Goal: Use online tool/utility: Use online tool/utility

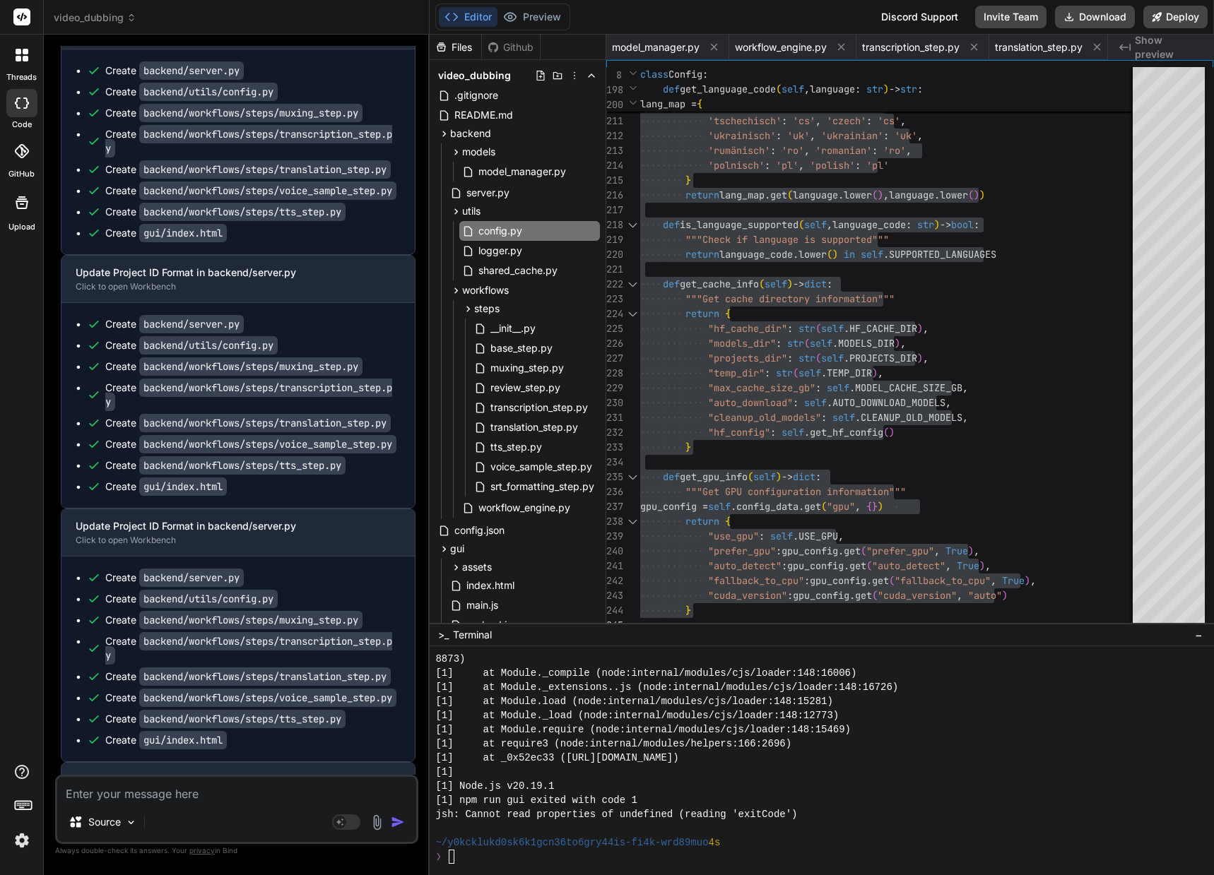
scroll to position [4224, 0]
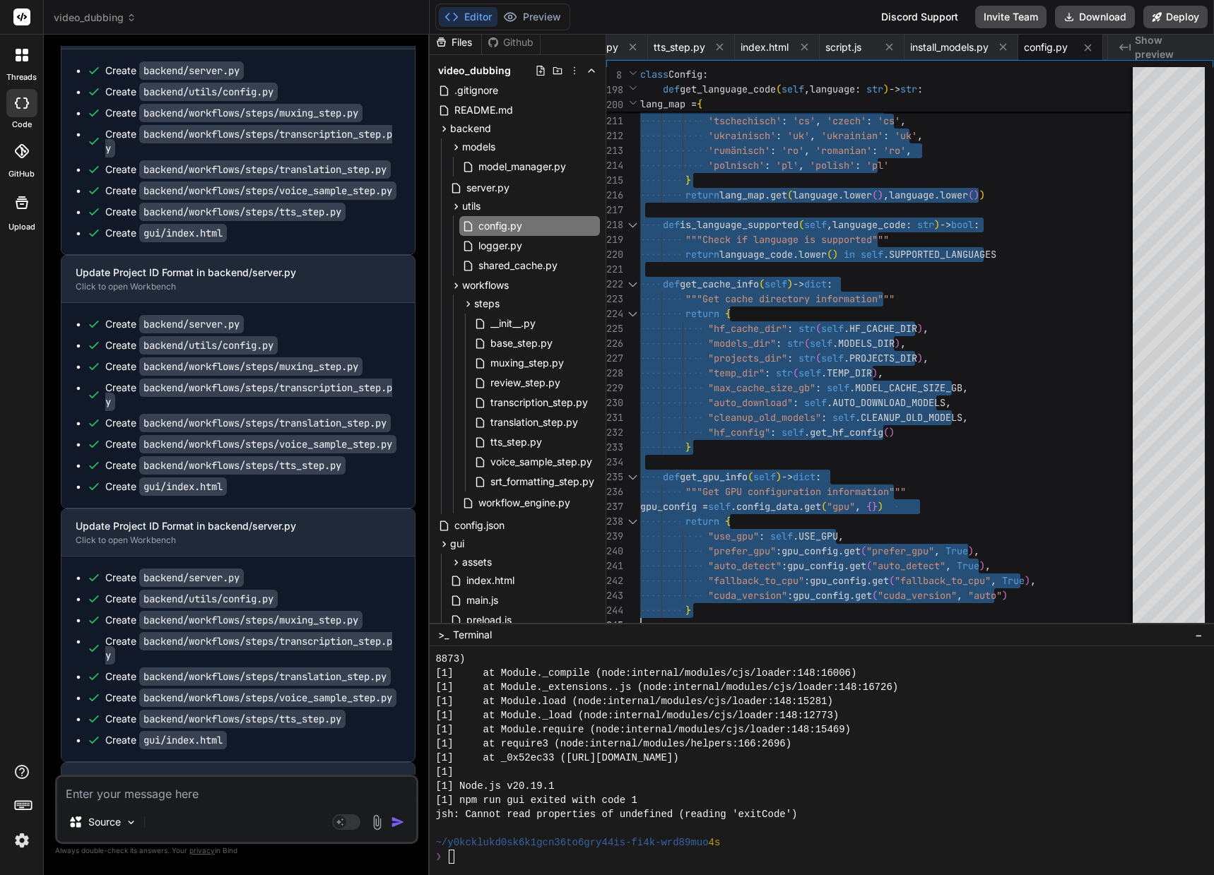
click at [156, 786] on textarea at bounding box center [236, 789] width 359 height 25
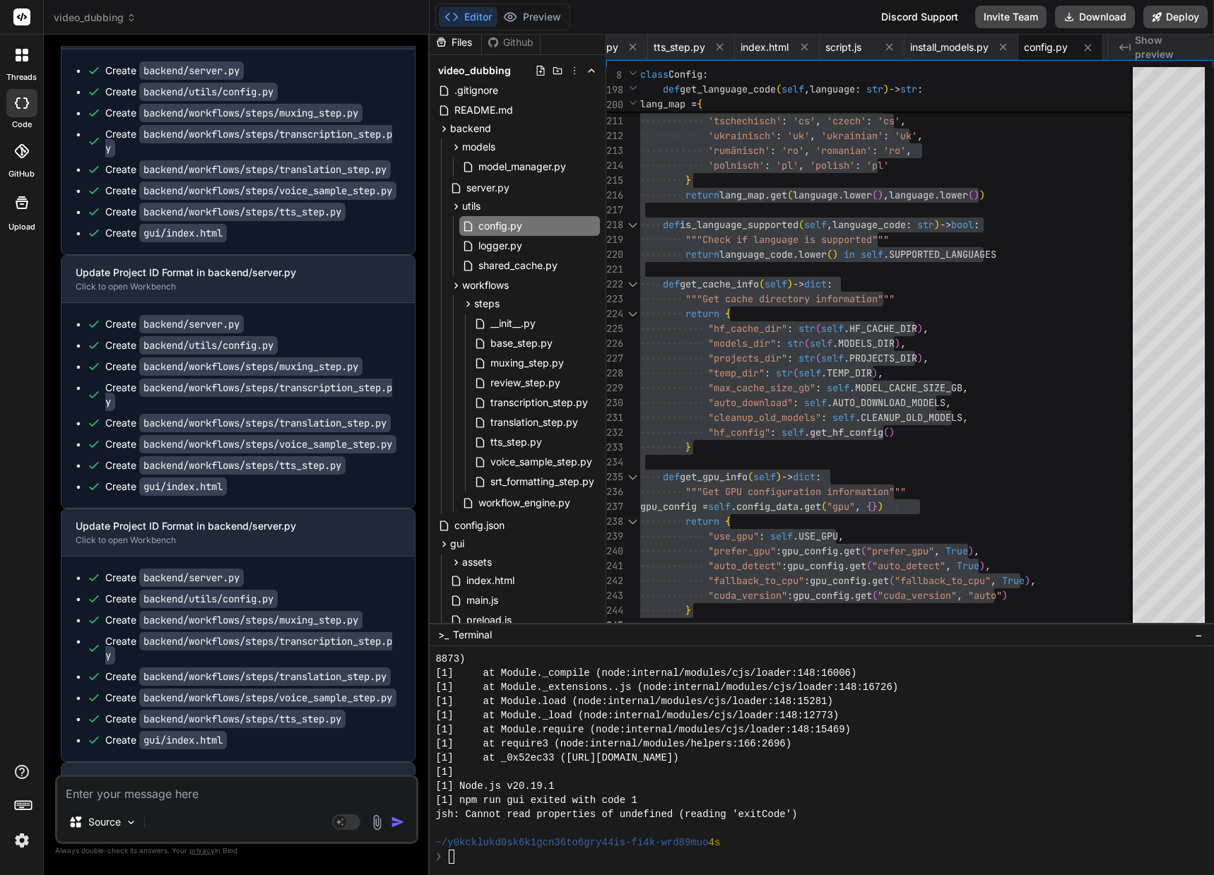
type textarea "B"
type textarea "x"
type textarea "Be"
type textarea "x"
type textarea "Bei"
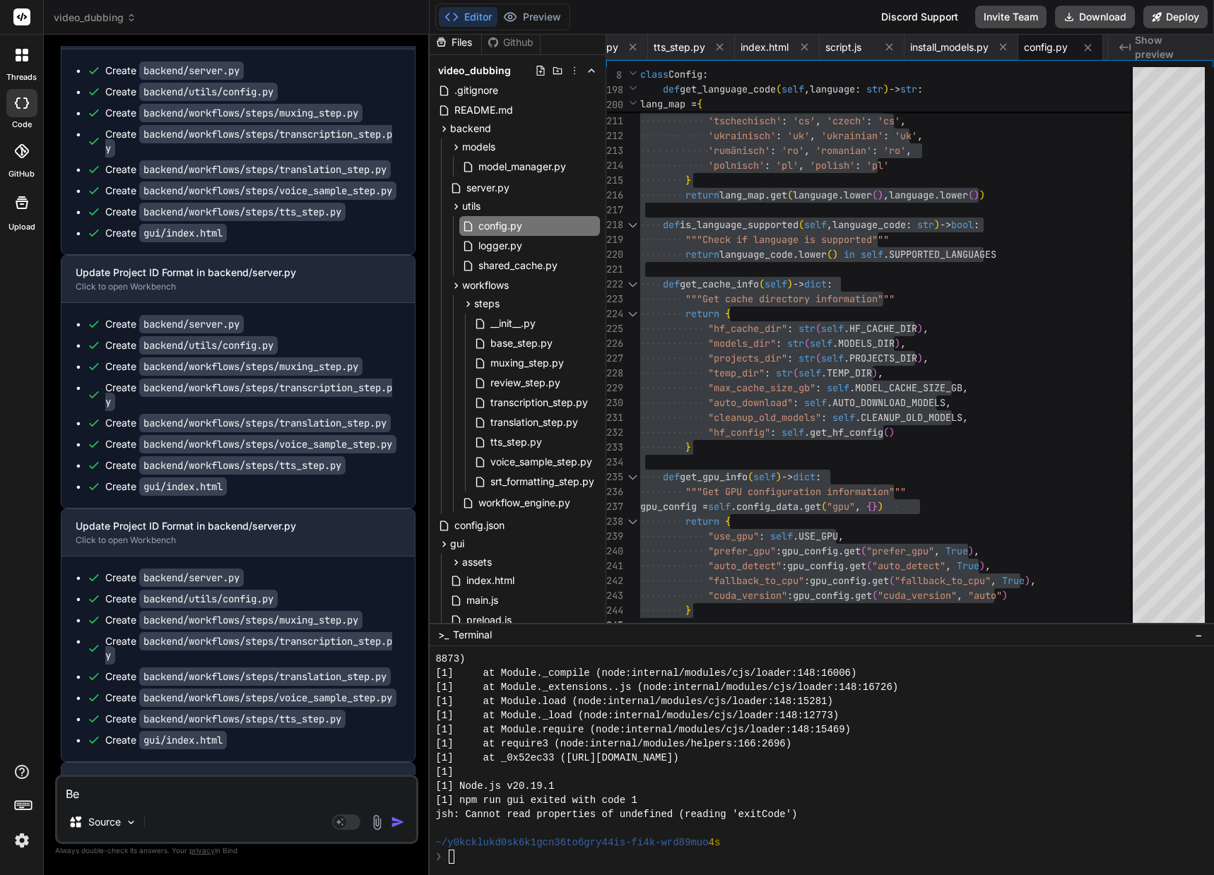
type textarea "x"
type textarea "Bei"
type textarea "x"
type textarea "Bei S"
type textarea "x"
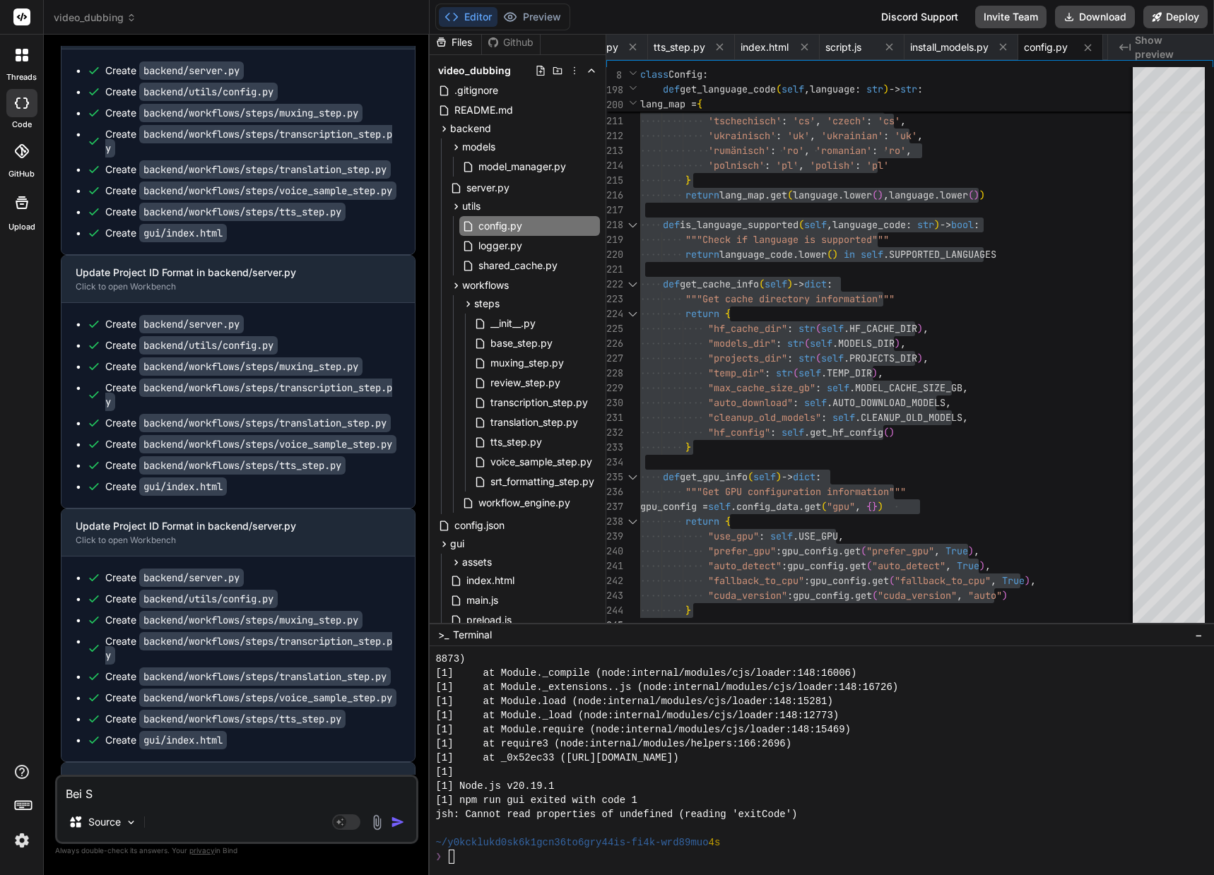
type textarea "Bei Sc"
type textarea "x"
type textarea "Bei Sch"
type textarea "x"
type textarea "Bei Sc"
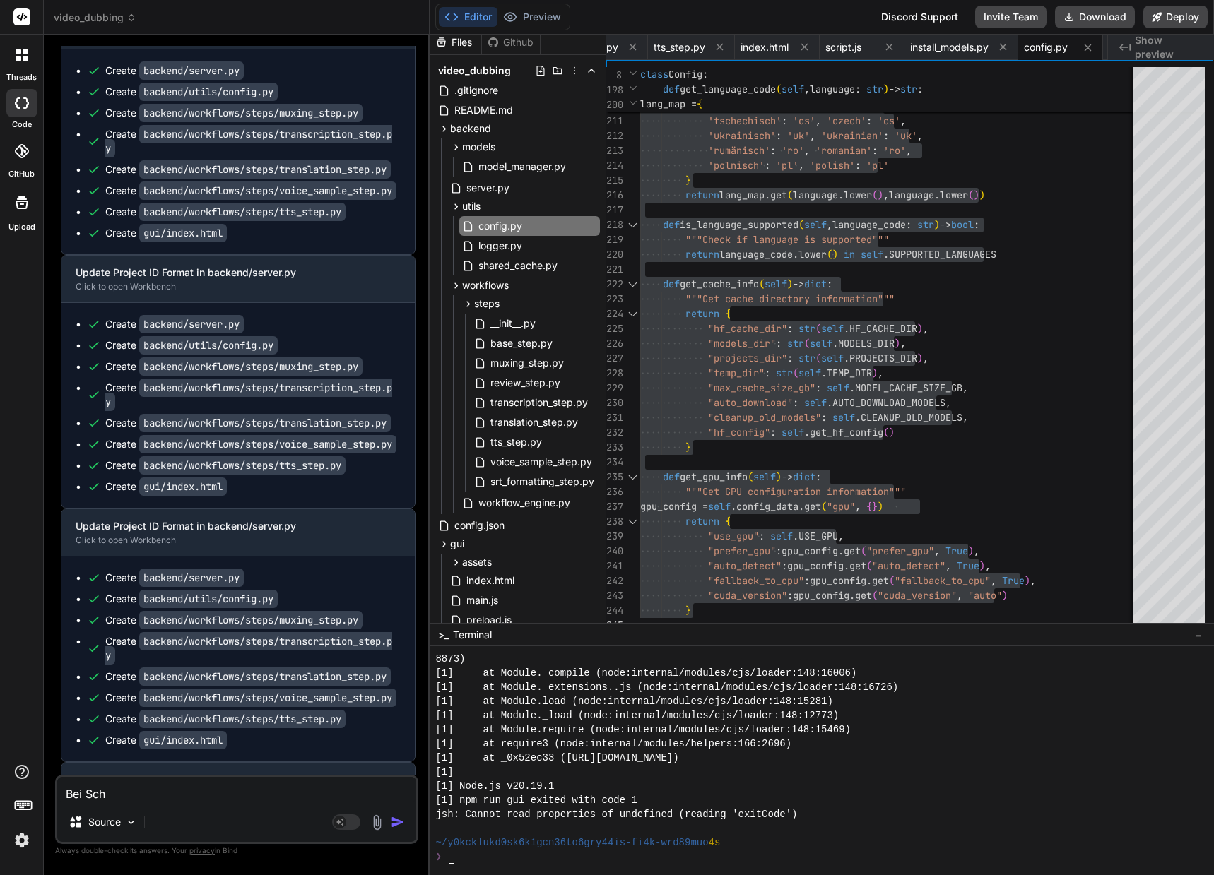
type textarea "x"
type textarea "Bei S"
type textarea "x"
type textarea "Bei St"
type textarea "x"
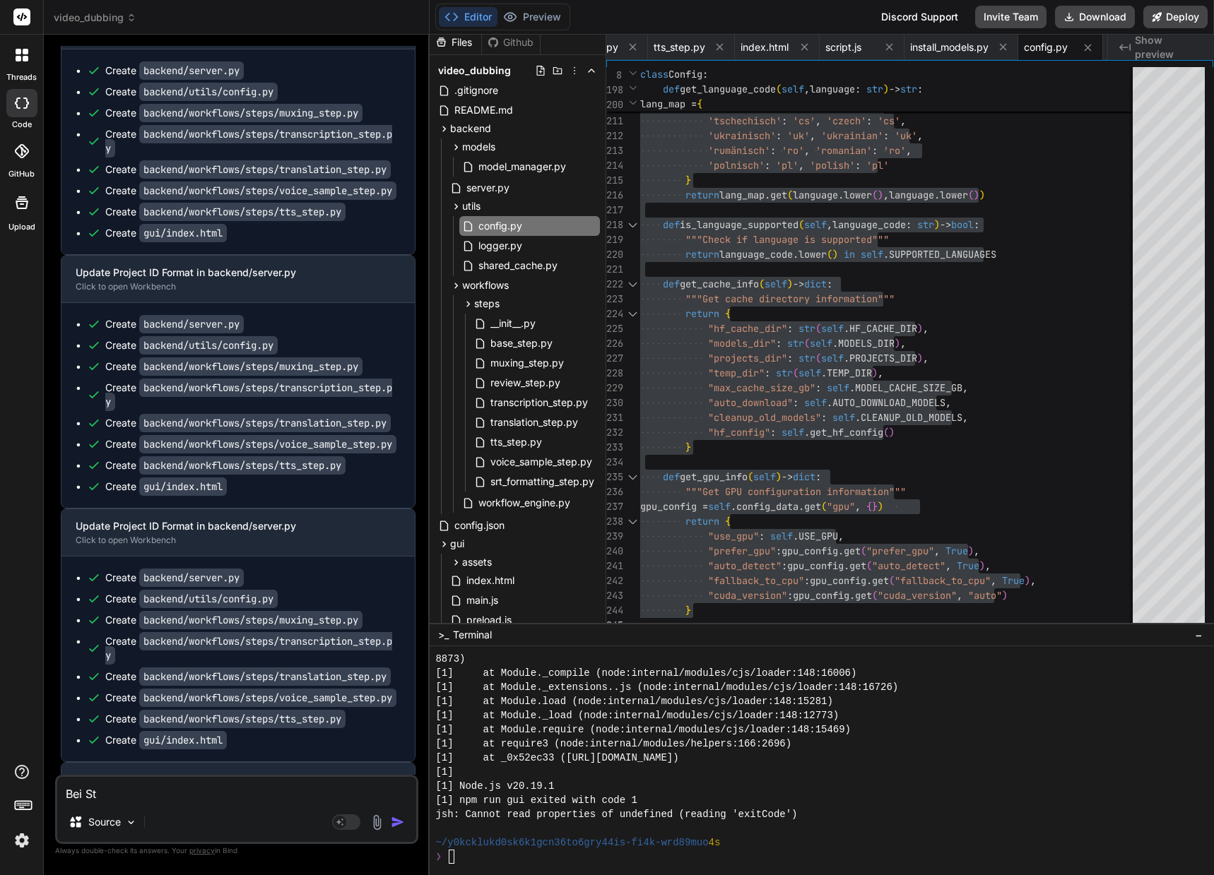
type textarea "Bei Ste"
type textarea "x"
type textarea "Bei Step"
type textarea "x"
type textarea "Bei Step"
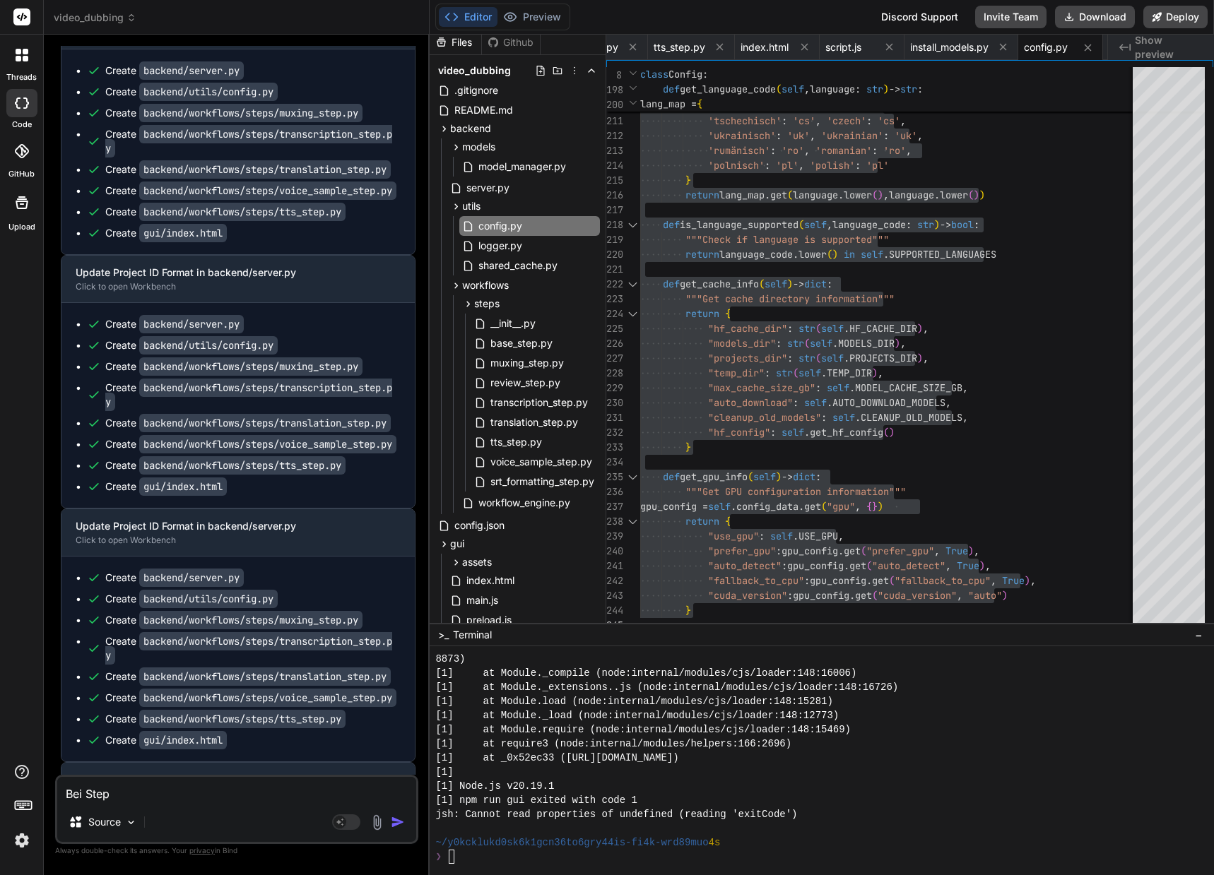
type textarea "x"
type textarea "Bei Step C"
type textarea "x"
type textarea "Bei Step Co"
type textarea "x"
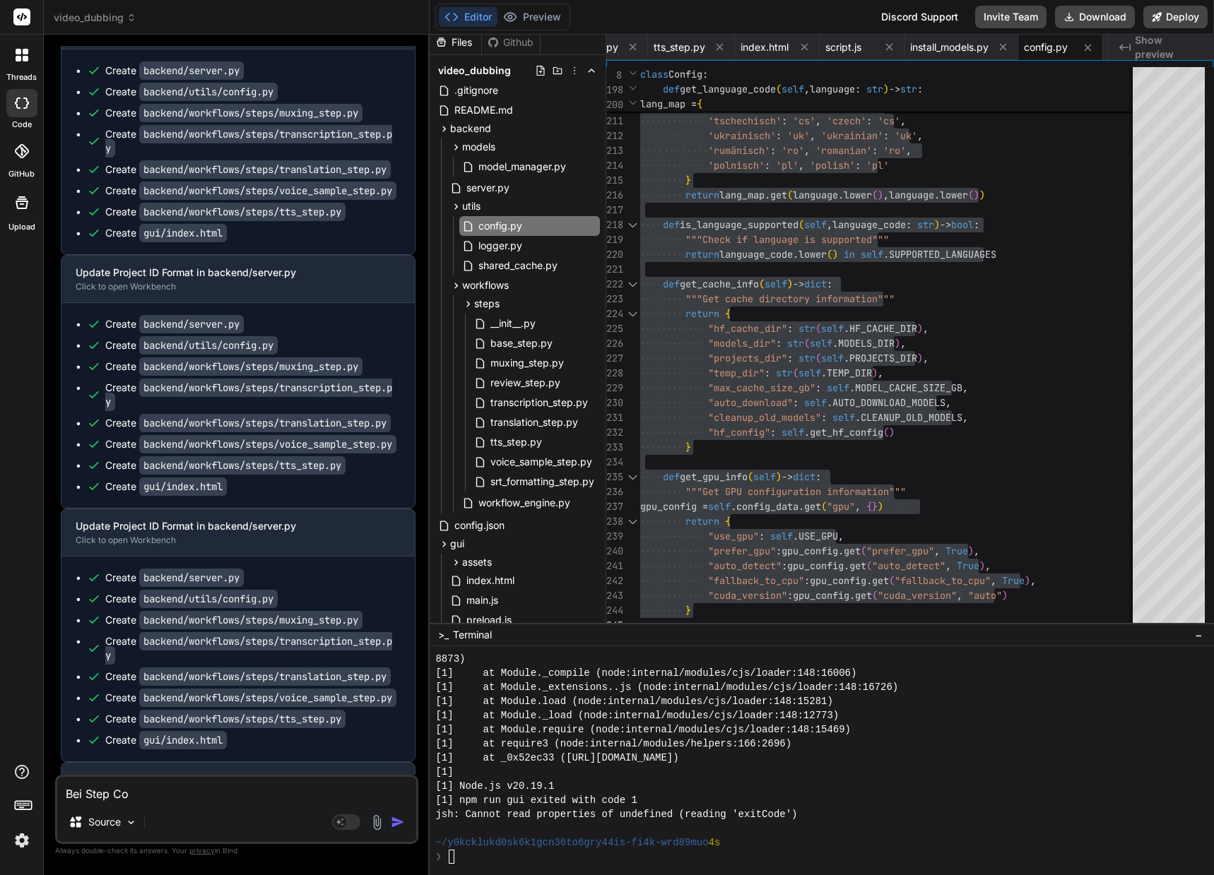
type textarea "Bei Step Coi"
type textarea "x"
type textarea "Bei Step Coiv"
type textarea "x"
type textarea "Bei Step Coi"
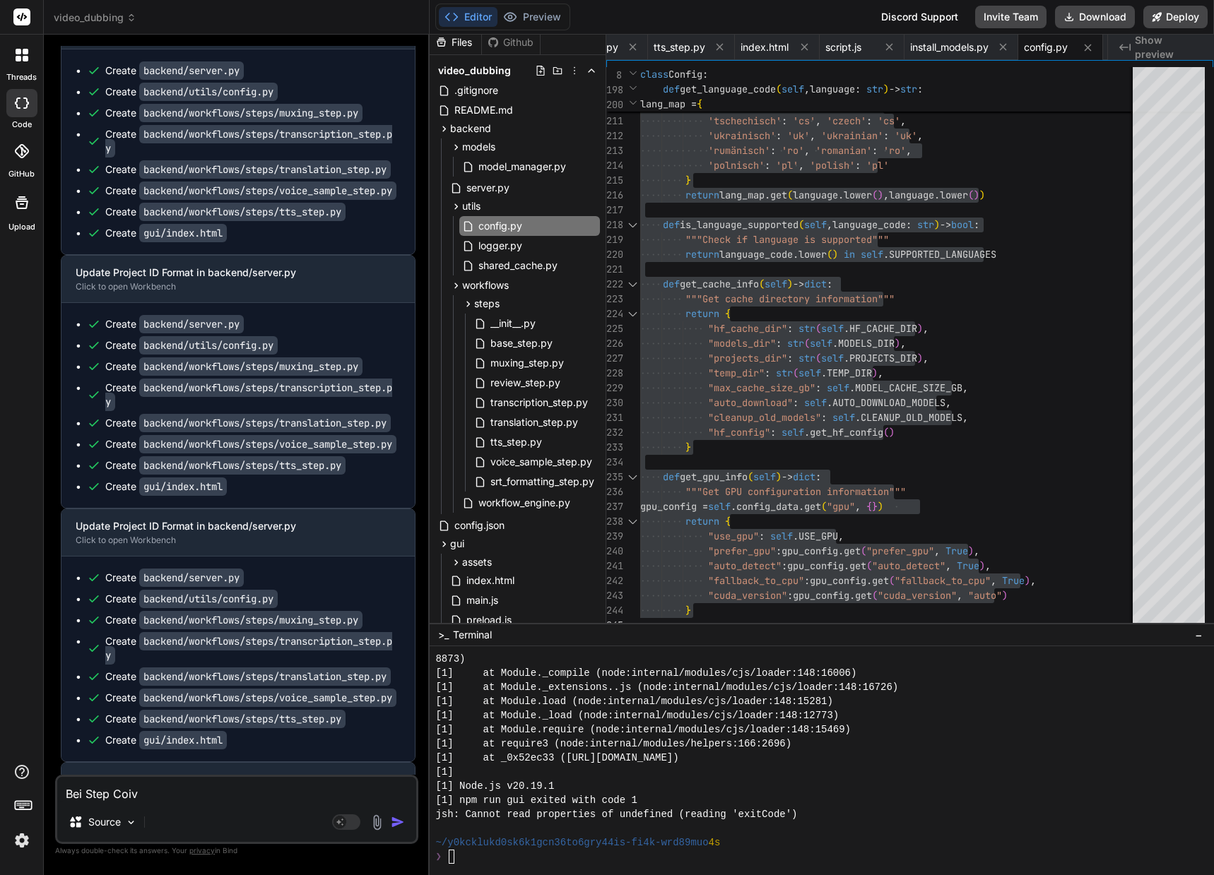
type textarea "x"
type textarea "Bei Step Co"
type textarea "x"
type textarea "Bei Step C"
type textarea "x"
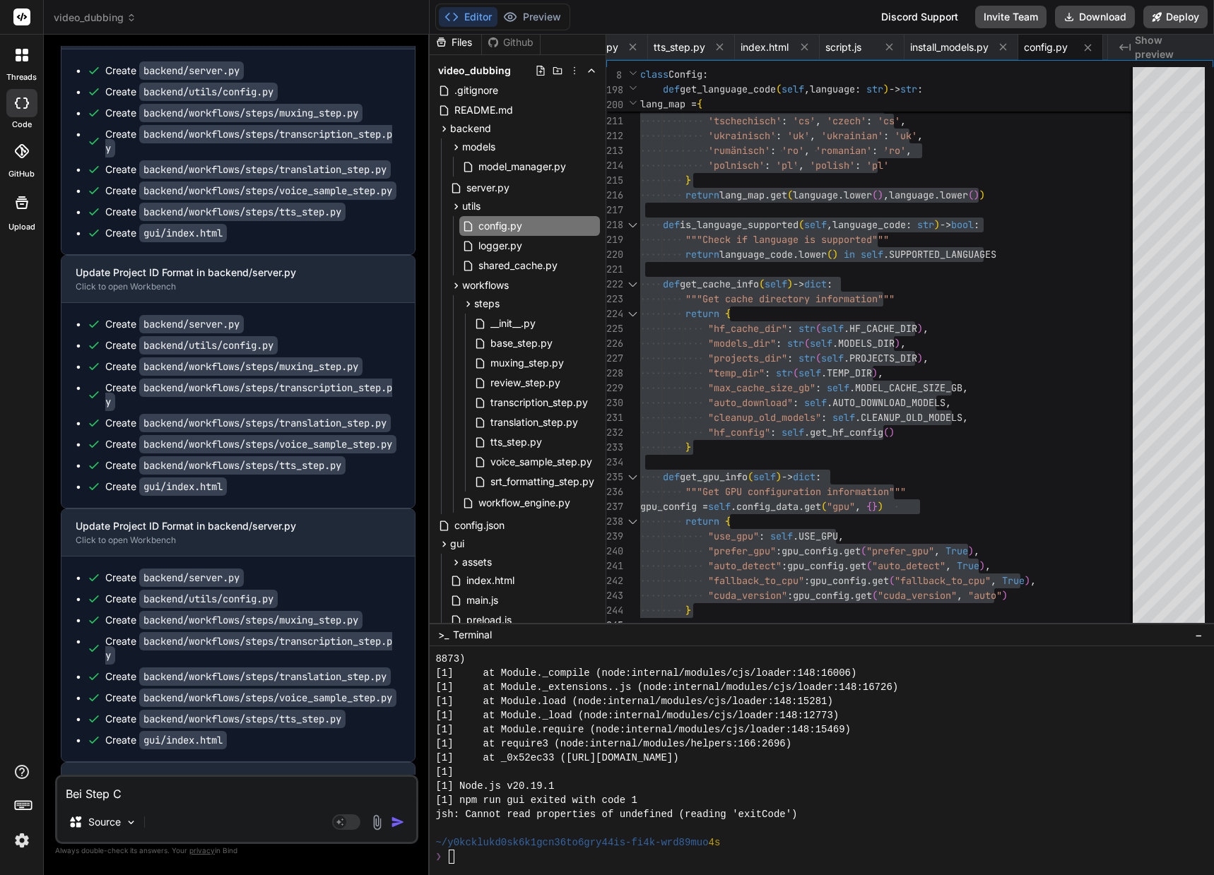
type textarea "Bei Step"
type textarea "x"
type textarea "Bei Step V"
type textarea "x"
type textarea "Bei Step Vo"
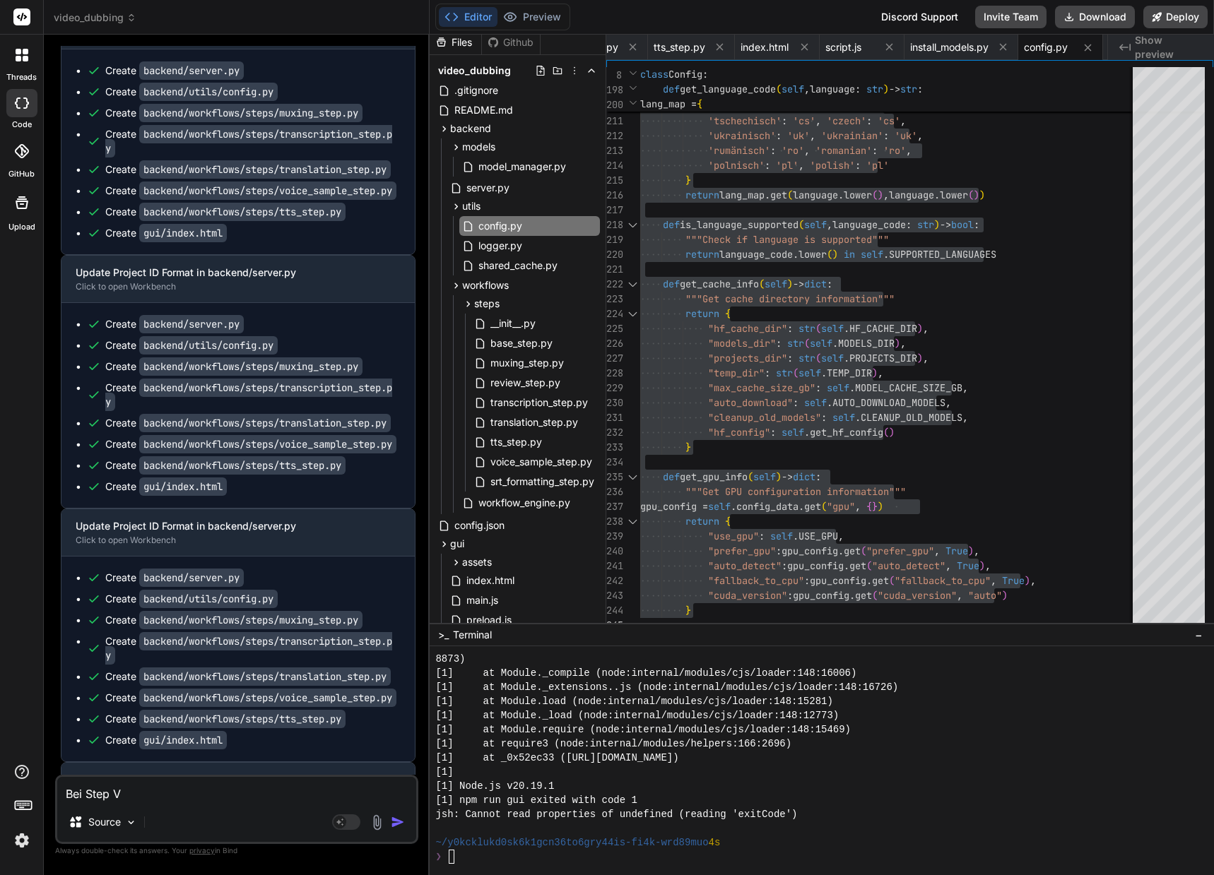
type textarea "x"
type textarea "Bei Step Voi"
type textarea "x"
type textarea "Bei Step Voic"
type textarea "x"
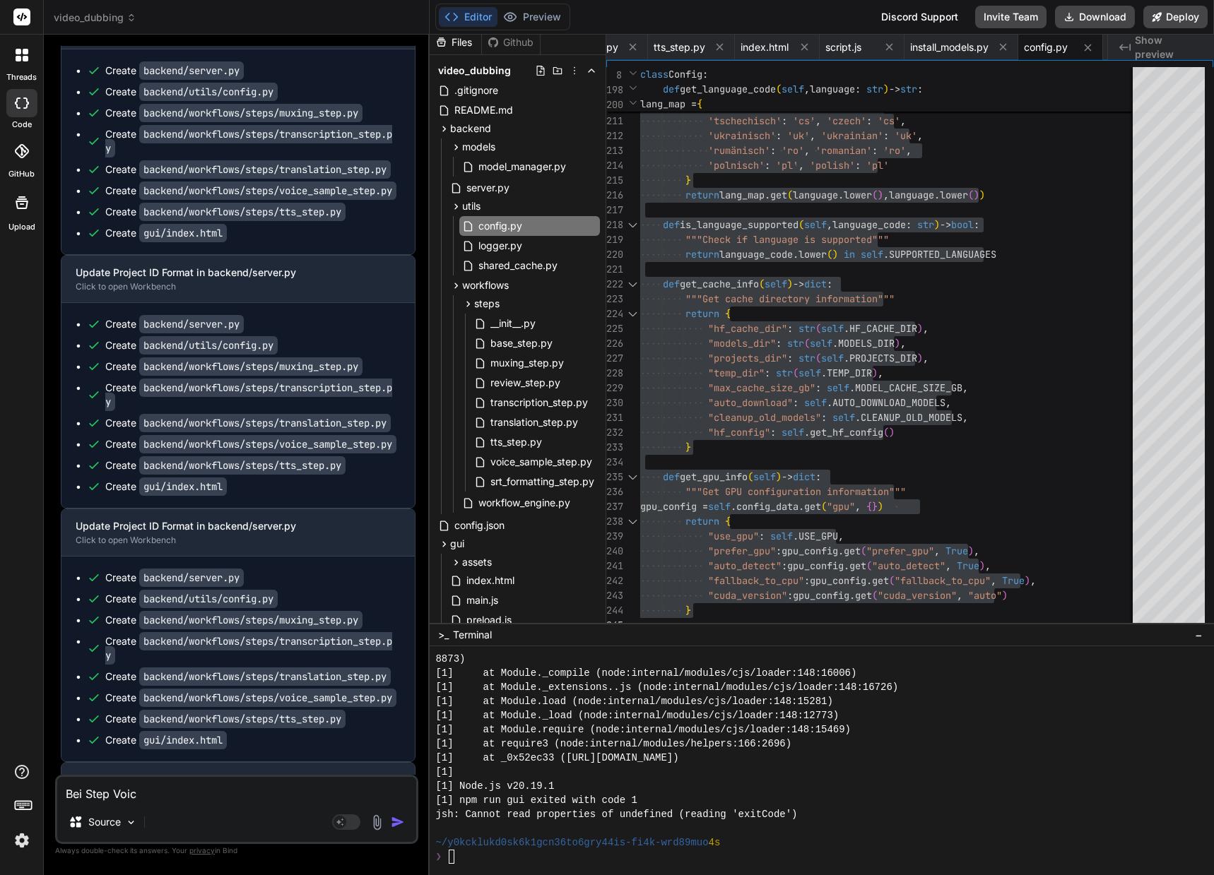
type textarea "Bei Step Voice"
type textarea "x"
type textarea "Bei Step Voice"
type textarea "x"
type textarea "Bei Step Voice S"
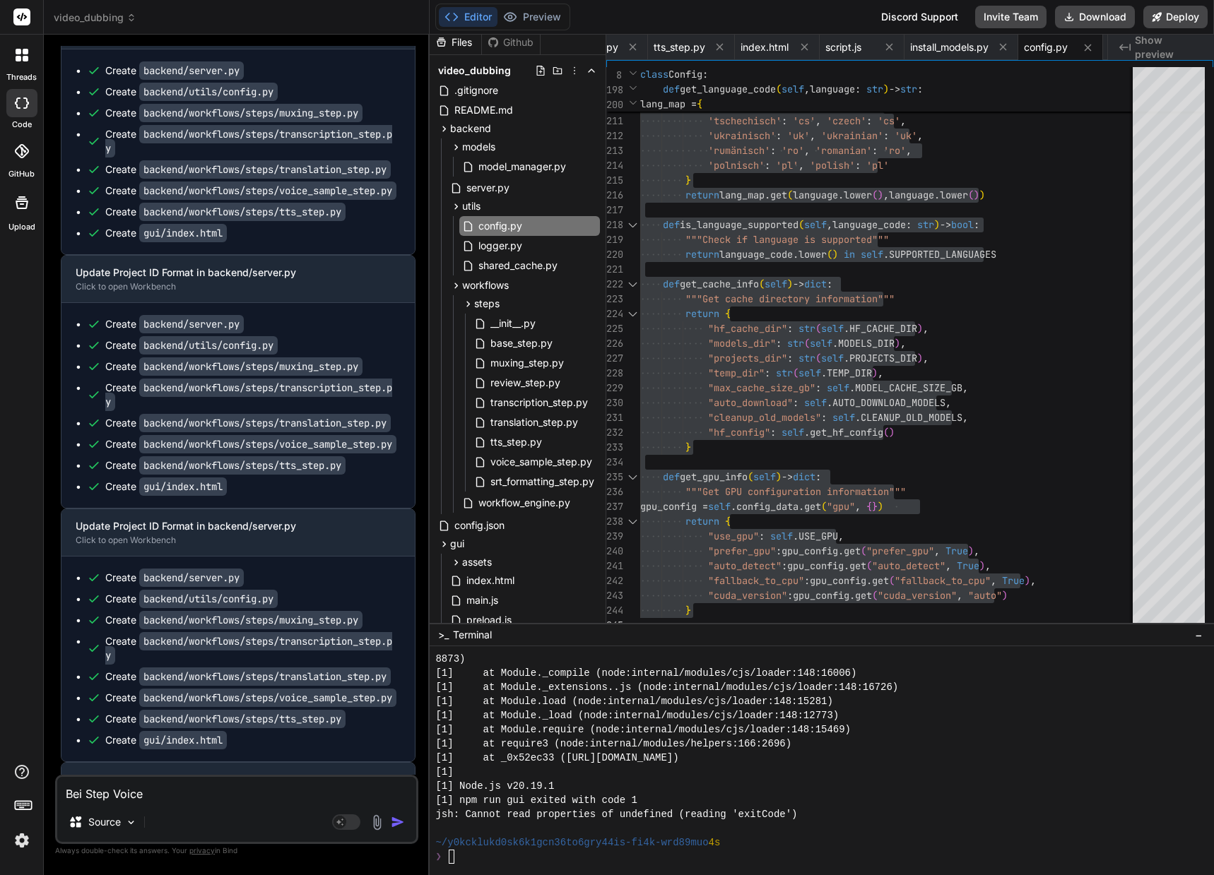
type textarea "x"
type textarea "Bei Step Voice Sa"
type textarea "x"
type textarea "Bei Step Voice [PERSON_NAME]"
type textarea "x"
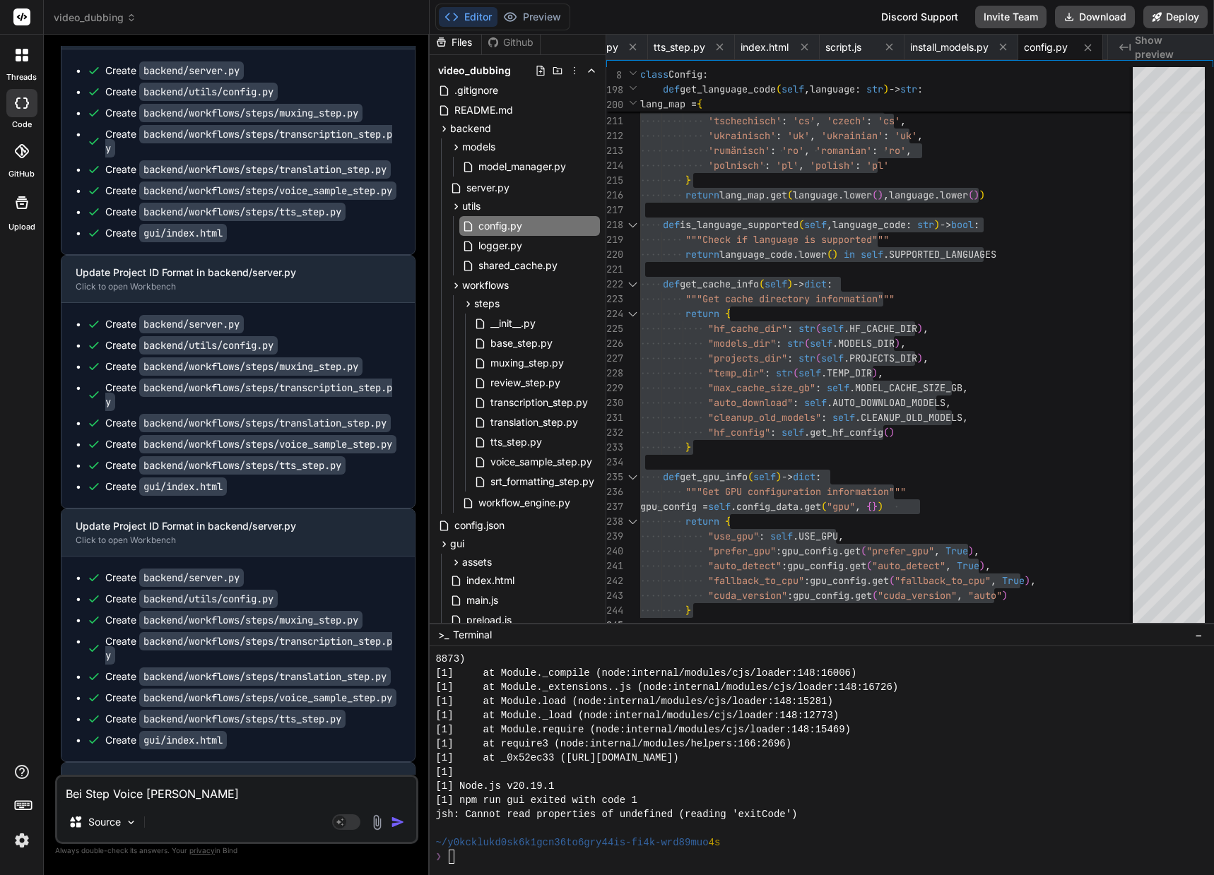
type textarea "Bei Step Voice Samp"
type textarea "x"
type textarea "Bei Step Voice Sampl"
type textarea "x"
type textarea "Bei Step Voice Sample"
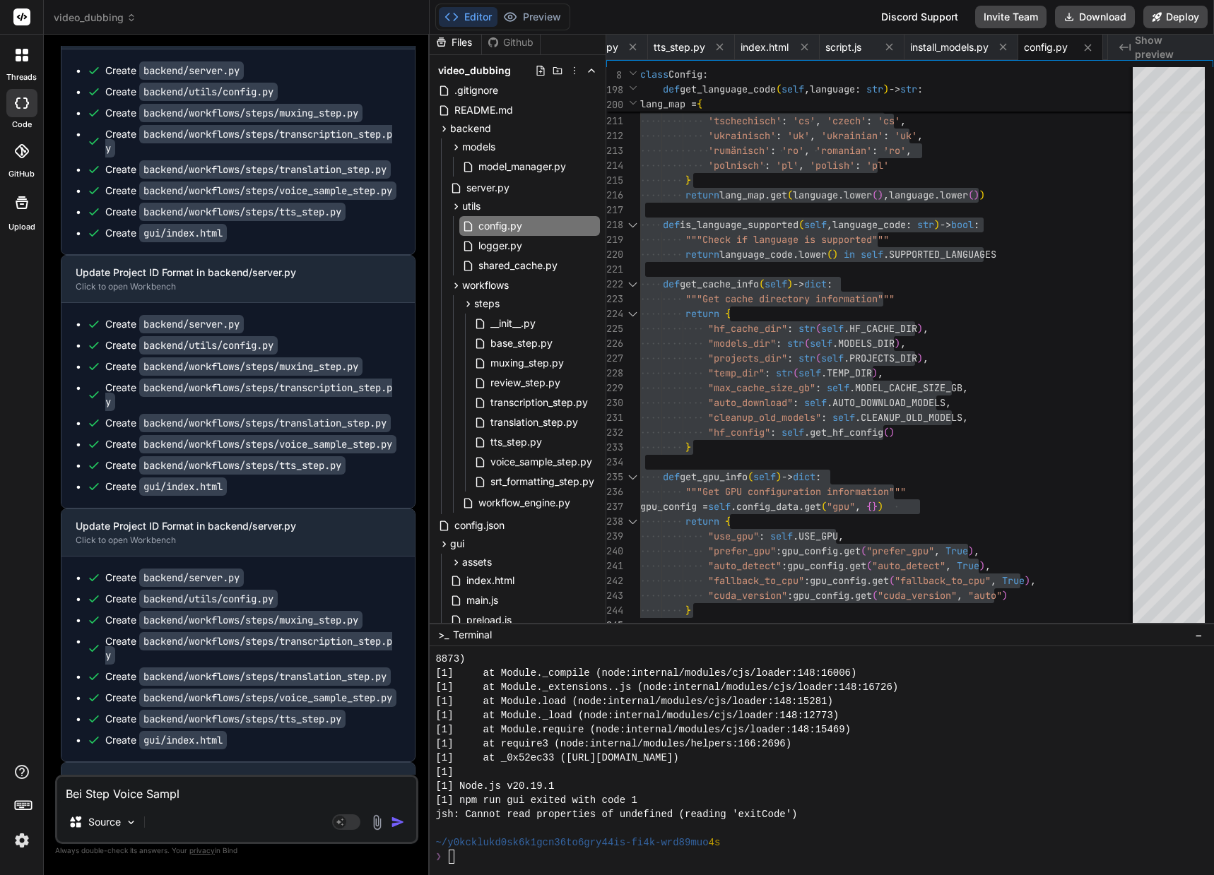
type textarea "x"
type textarea "Bei Step Voice Samples"
type textarea "x"
type textarea "Bei Step Voice Samples"
type textarea "x"
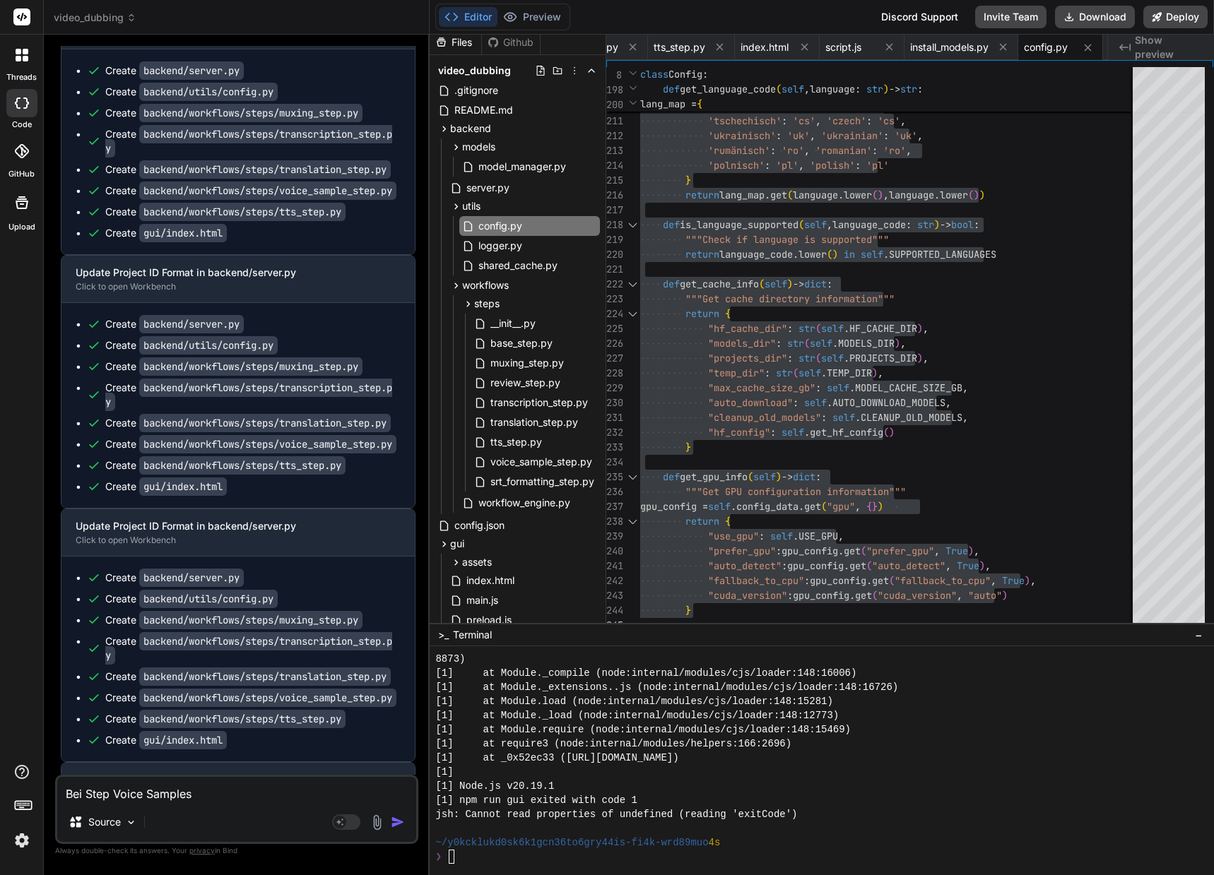
type textarea "Bei Step Voice Samples s"
type textarea "x"
type textarea "Bei Step Voice Samples sc"
type textarea "x"
type textarea "Bei Step Voice Samples sch"
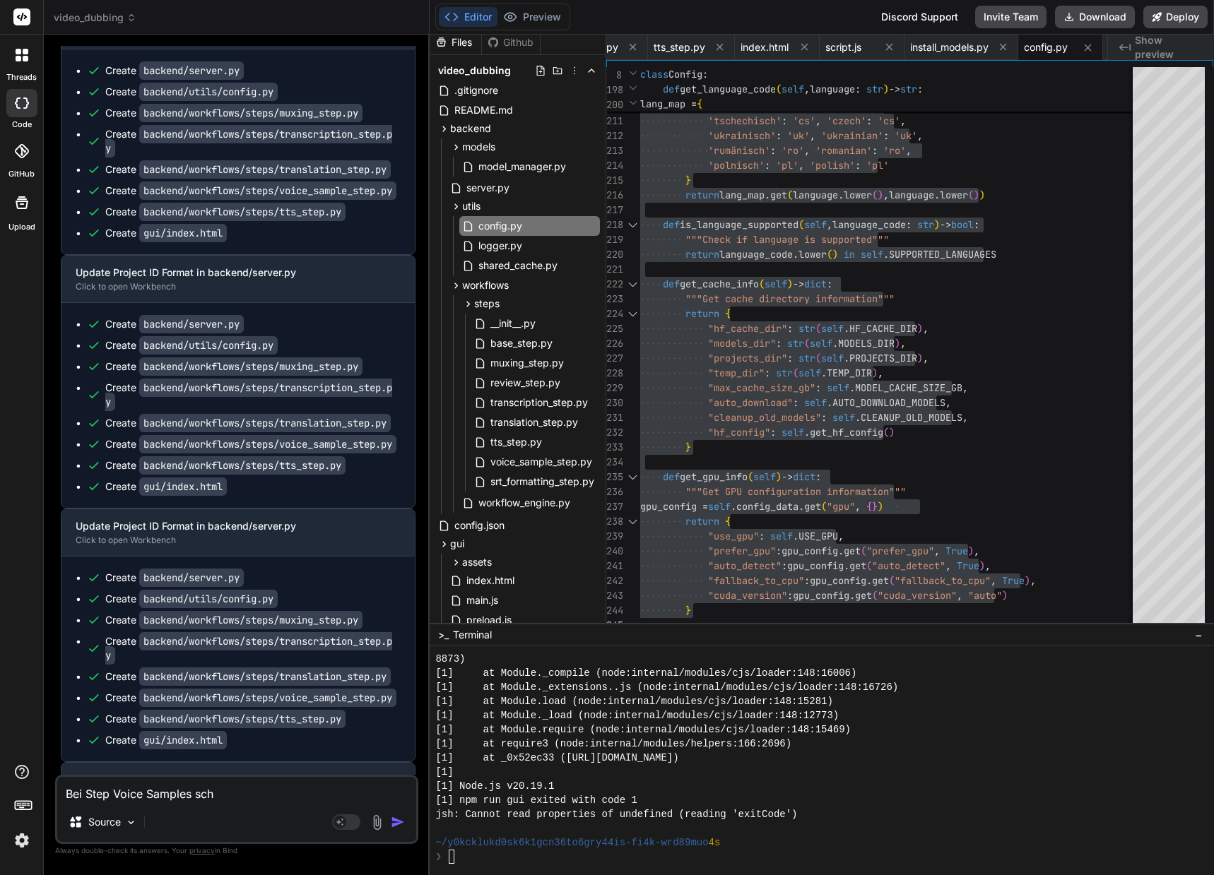
type textarea "x"
type textarea "Bei Step Voice Samples sche"
type textarea "x"
type textarea "Bei Step Voice Samples schei"
type textarea "x"
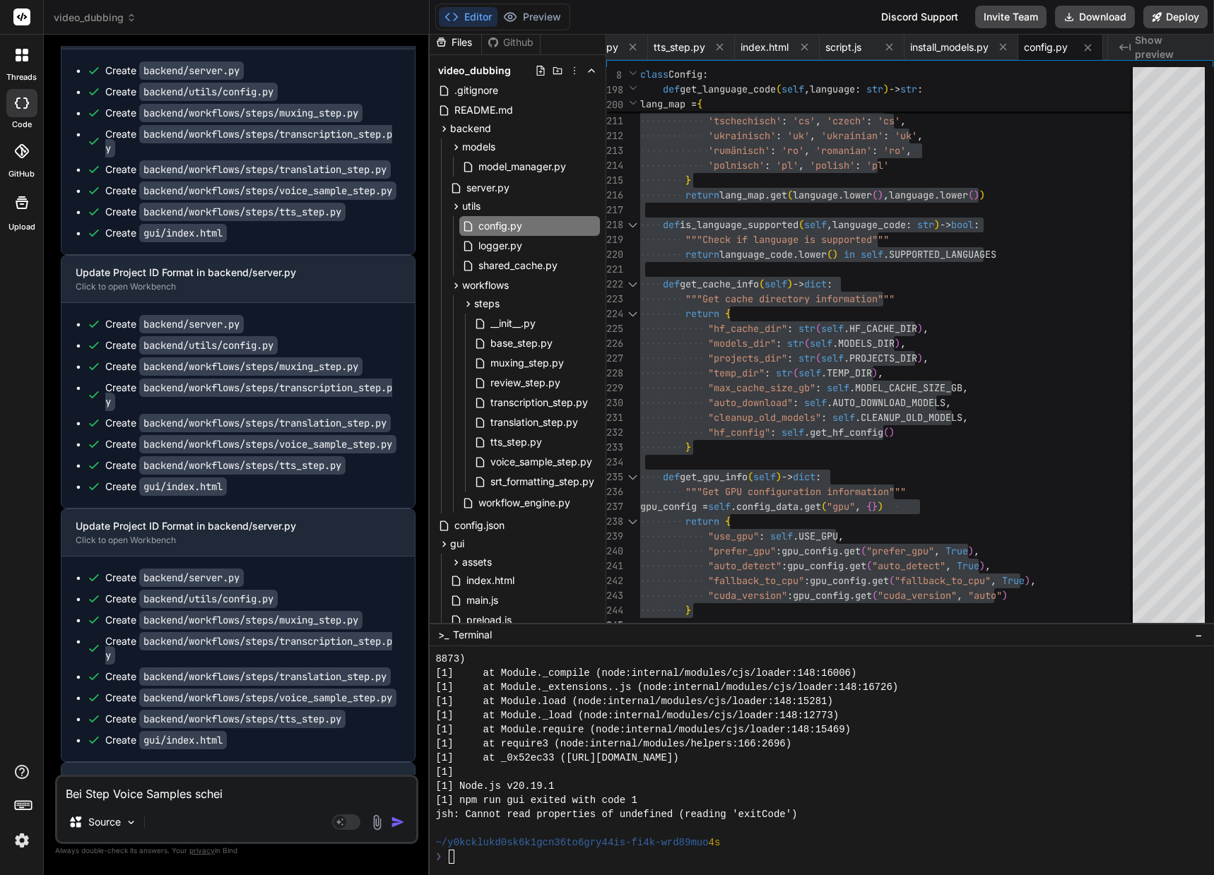
type textarea "ei Step Voice Samples schei"
type textarea "x"
type textarea "i Step Voice Samples schei"
type textarea "x"
type textarea "Step Voice Samples schei"
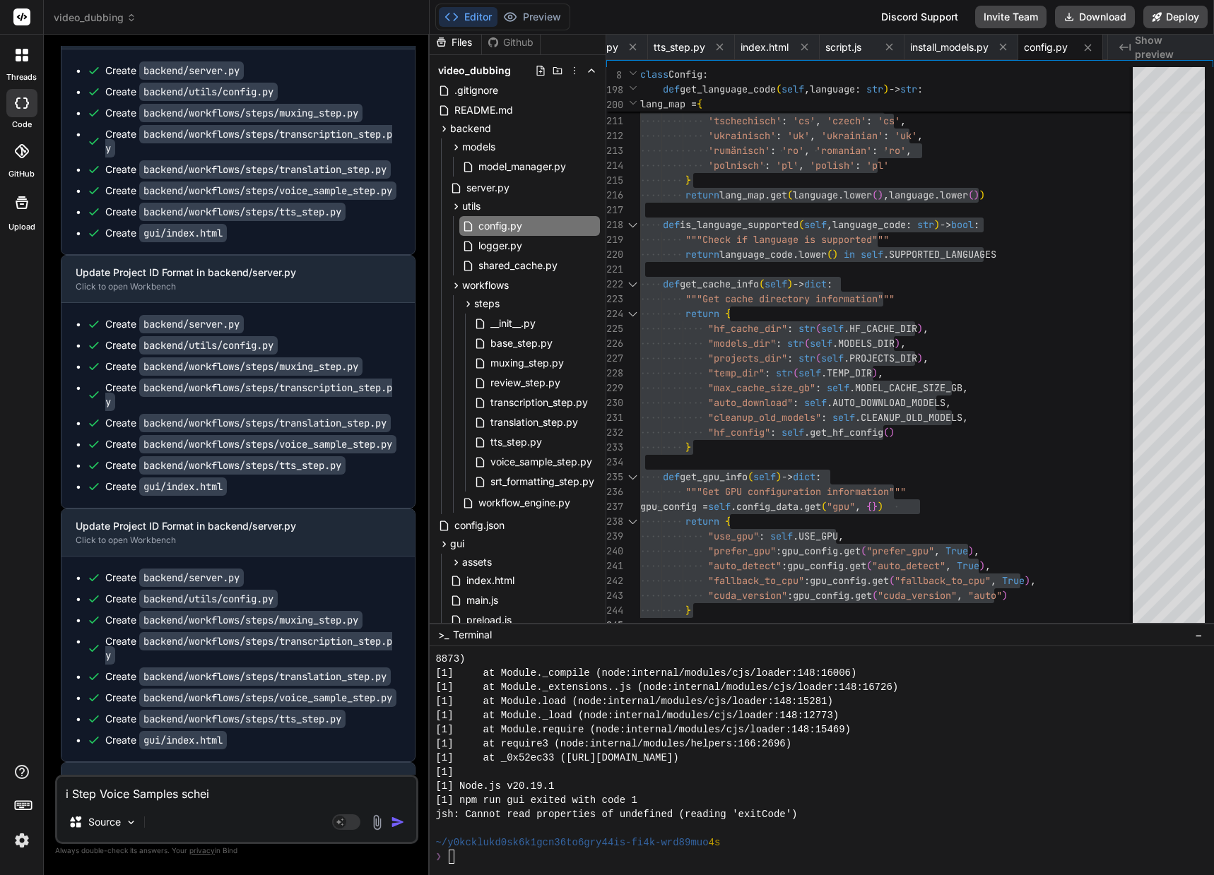
type textarea "x"
type textarea "D Step Voice Samples schei"
type textarea "x"
type textarea "De Step Voice Samples schei"
type textarea "x"
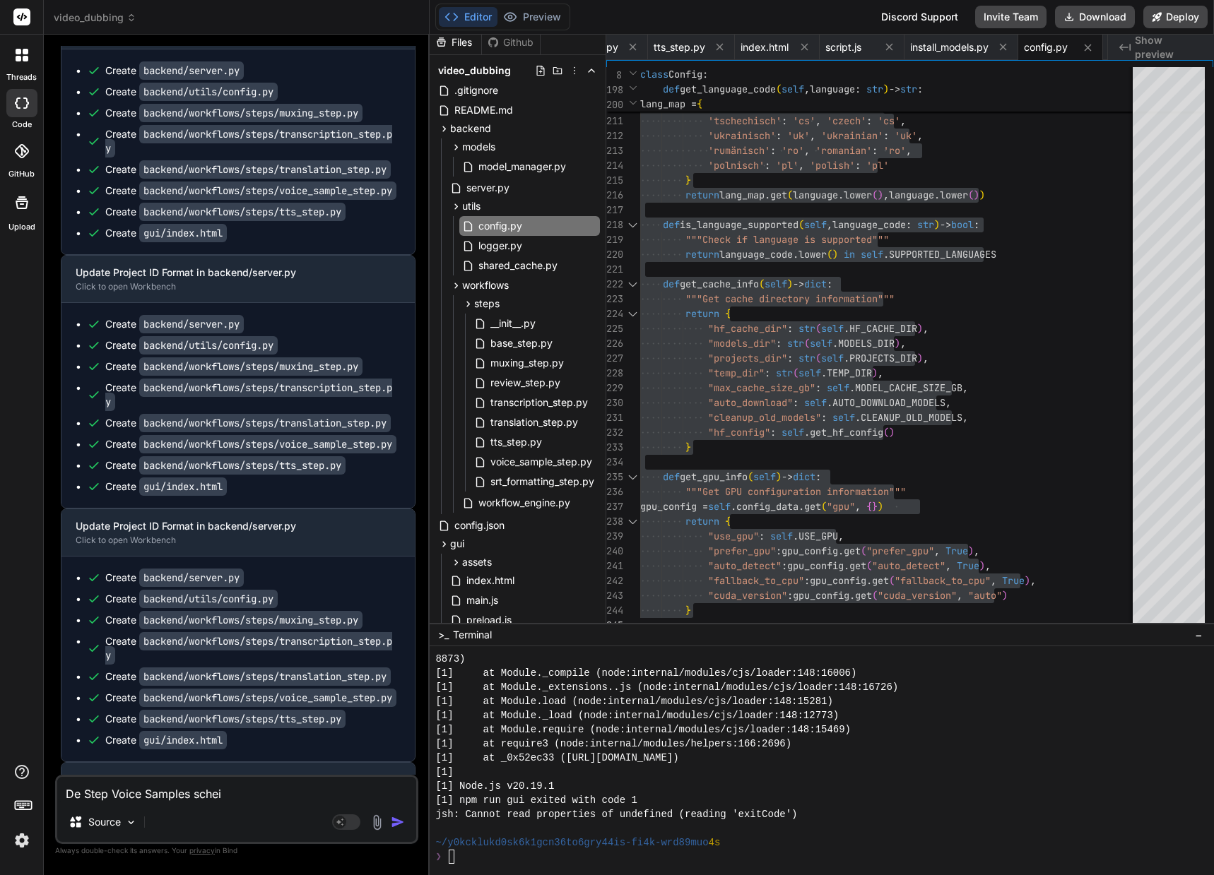
type textarea "Der Step Voice Samples schei"
type textarea "x"
type textarea "Der Step Voice Samples sche"
type textarea "x"
type textarea "Der Step Voice Samples sch"
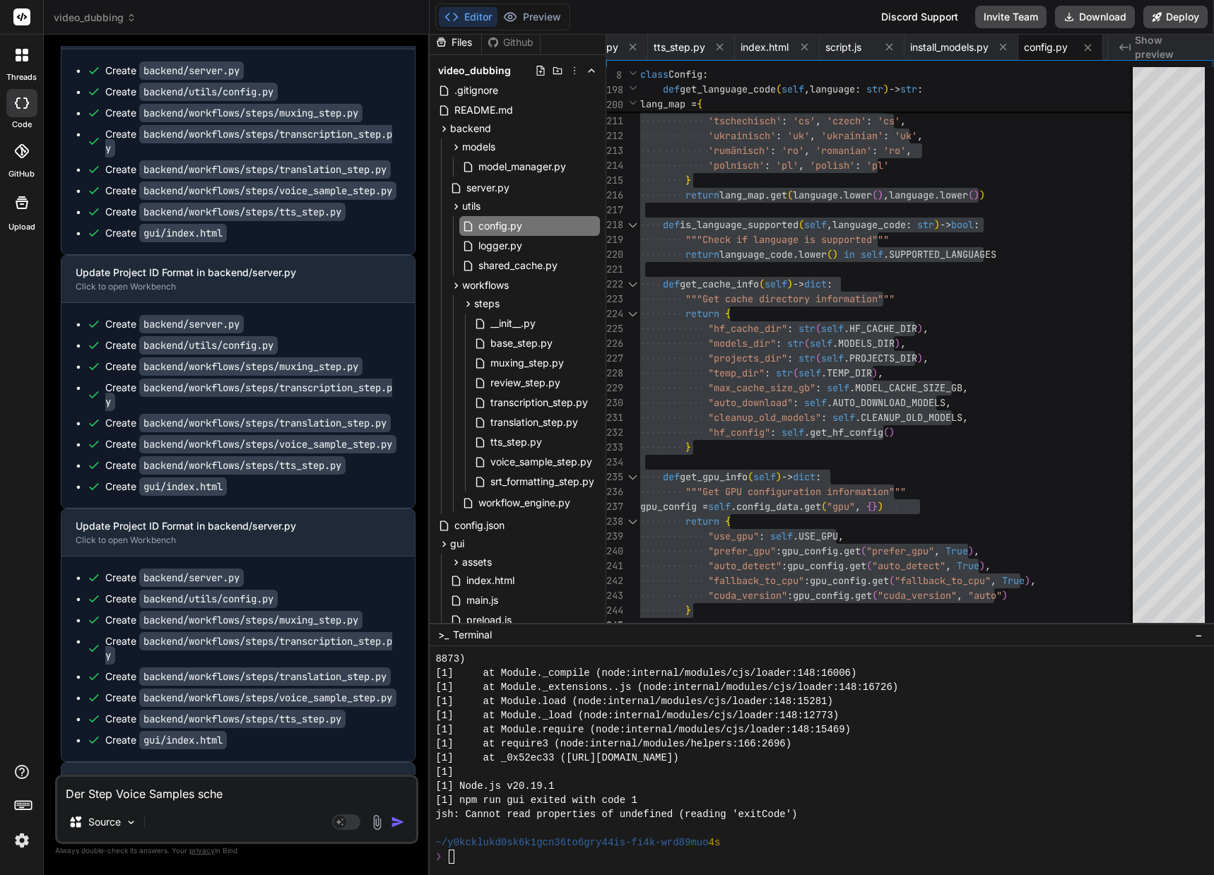
type textarea "x"
type textarea "Der Step Voice Samples sc"
type textarea "x"
type textarea "Der Step Voice Samples s"
type textarea "x"
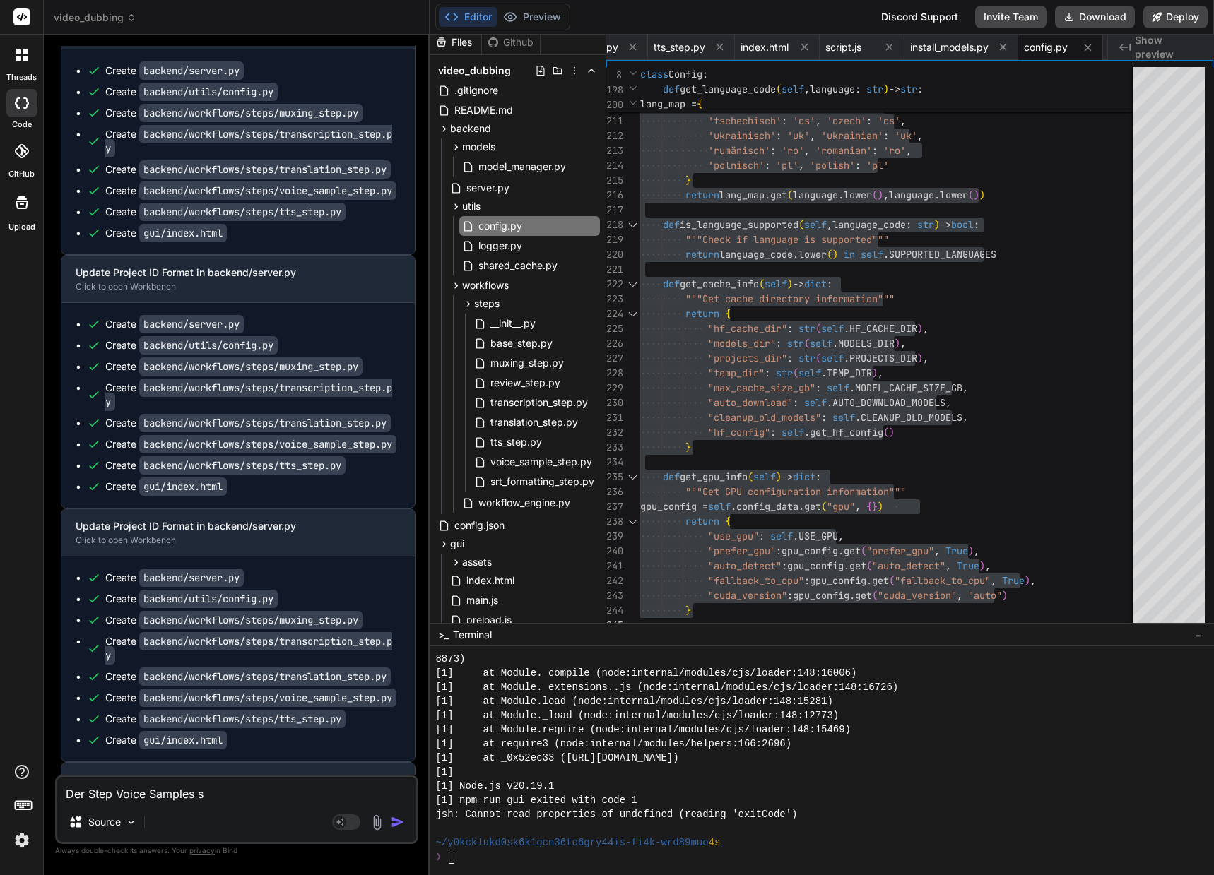
type textarea "Der Step Voice Samples"
type textarea "x"
type textarea "Der Step Voice Samples l"
type textarea "x"
type textarea "Der Step Voice Samples lä"
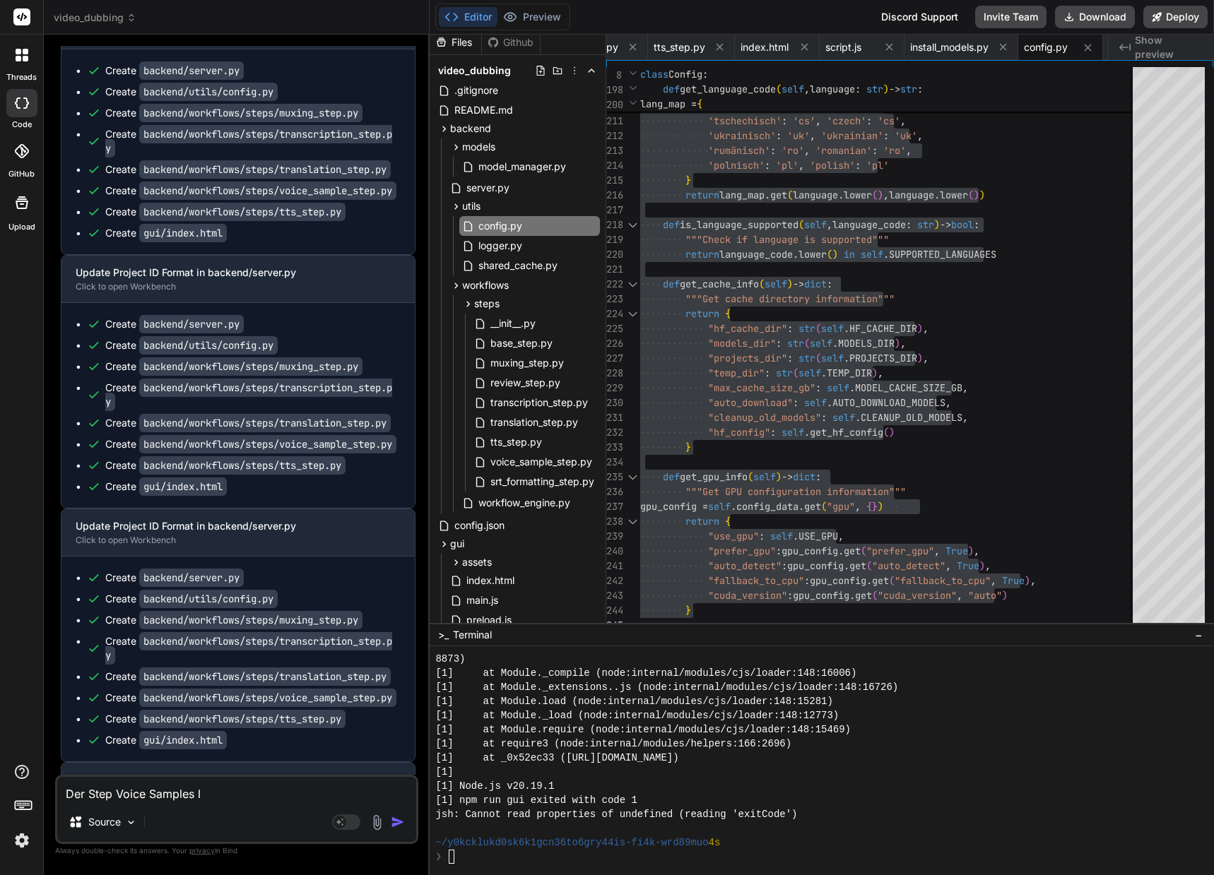
type textarea "x"
type textarea "Der Step Voice Samples läu"
type textarea "x"
type textarea "Der Step Voice Samples läuf"
type textarea "x"
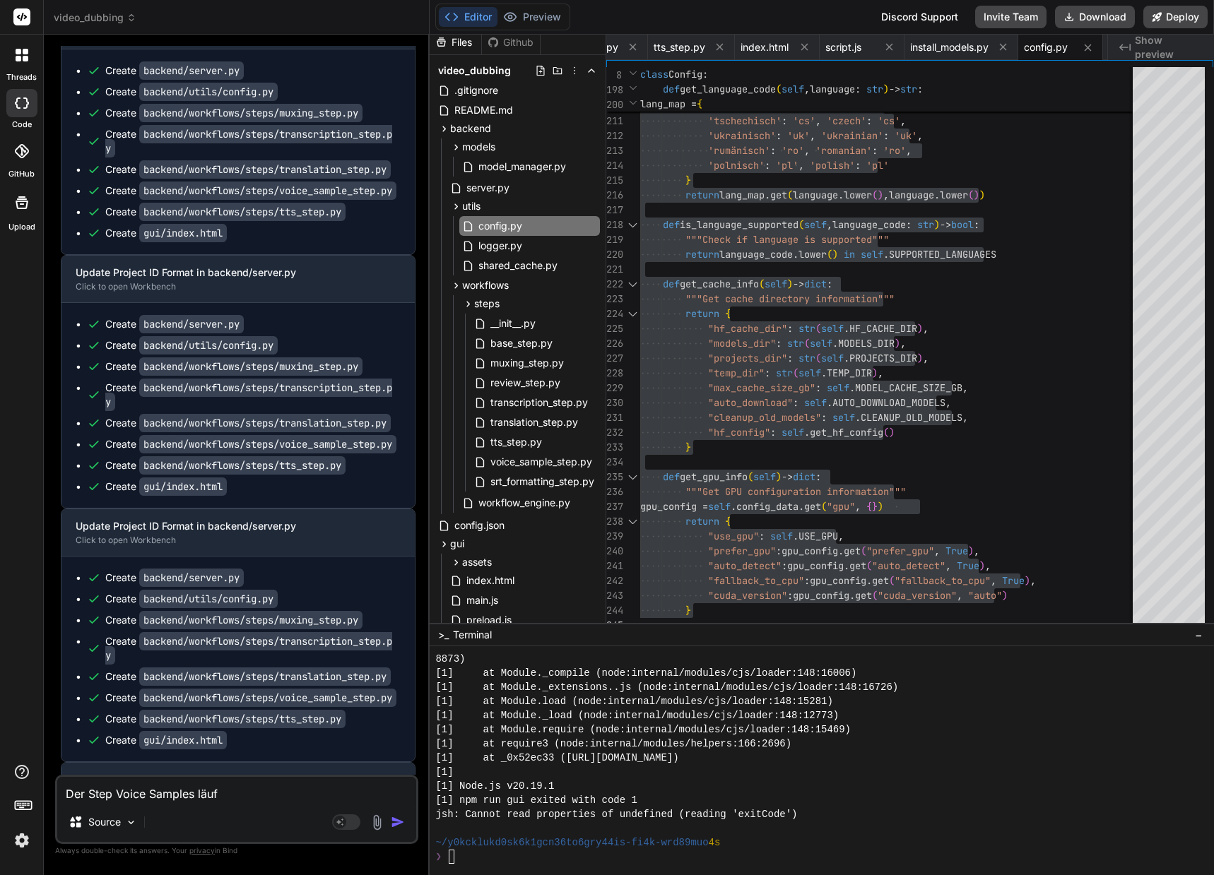
type textarea "Der Step Voice Samples läuft"
type textarea "x"
type textarea "Der Step Voice Samples läuft"
type textarea "x"
type textarea "Der Step Voice Samples läuft a"
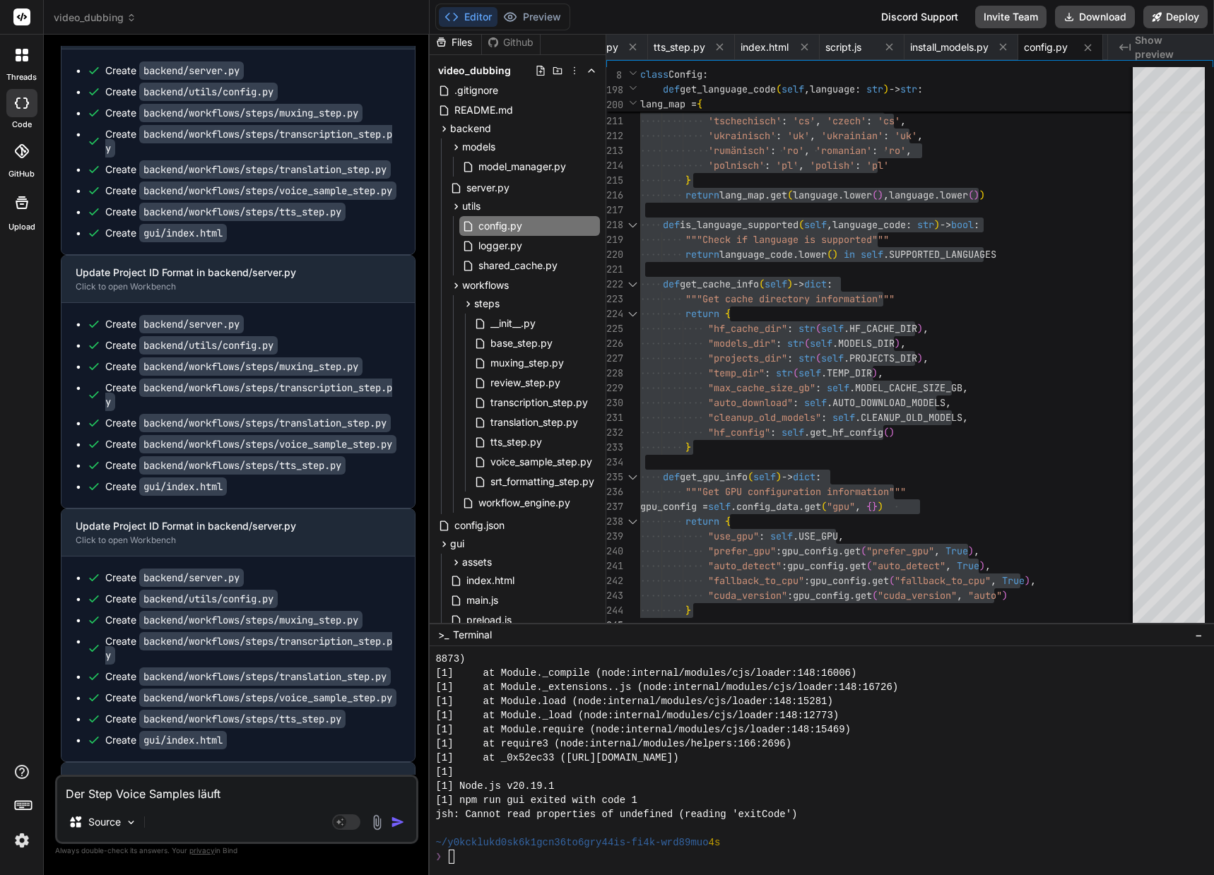
type textarea "x"
type textarea "Der Step Voice Samples läuft au"
type textarea "x"
type textarea "Der Step Voice Samples läuft auf"
type textarea "x"
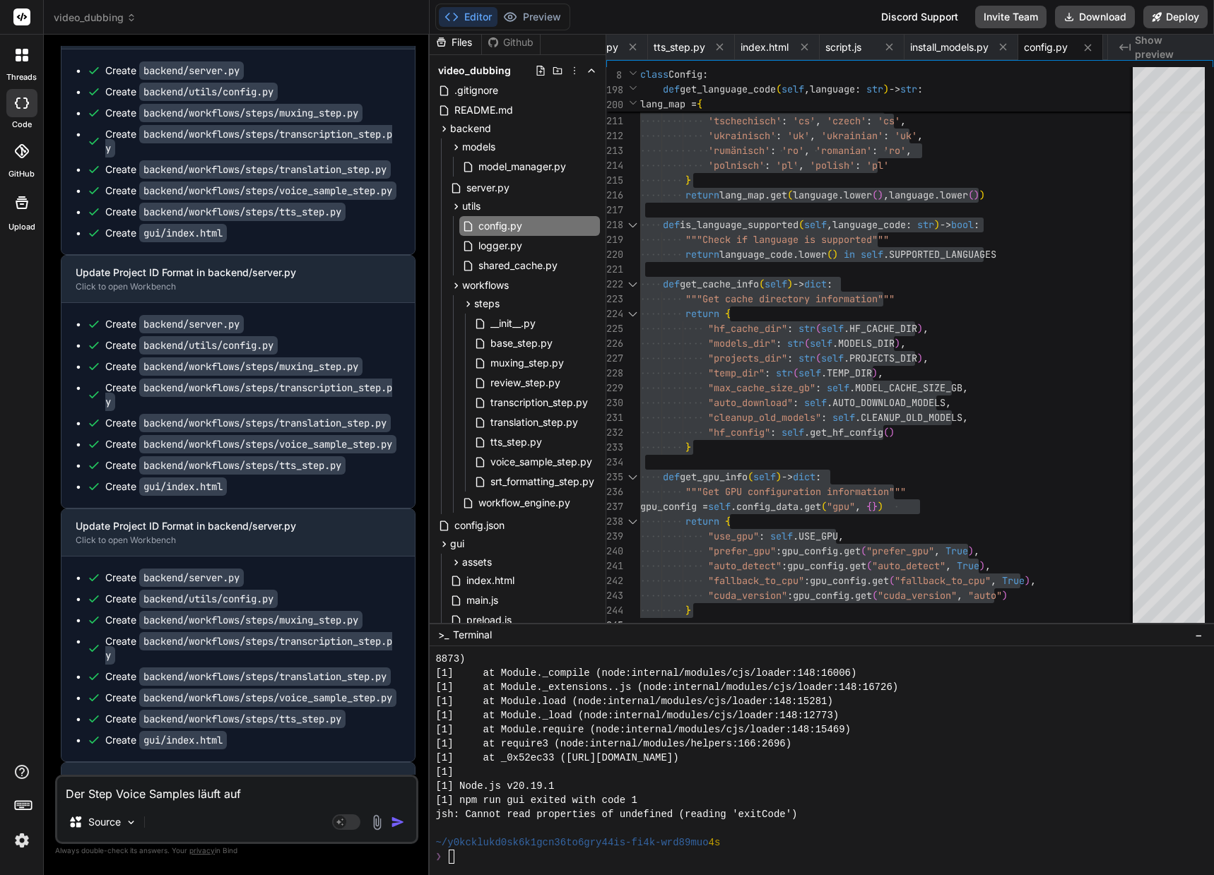
type textarea "Der Step Voice Samples läuft auf"
type textarea "x"
type textarea "Der Step Voice Samples läuft auf D"
type textarea "x"
type textarea "Der Step Voice Samples läuft auf De"
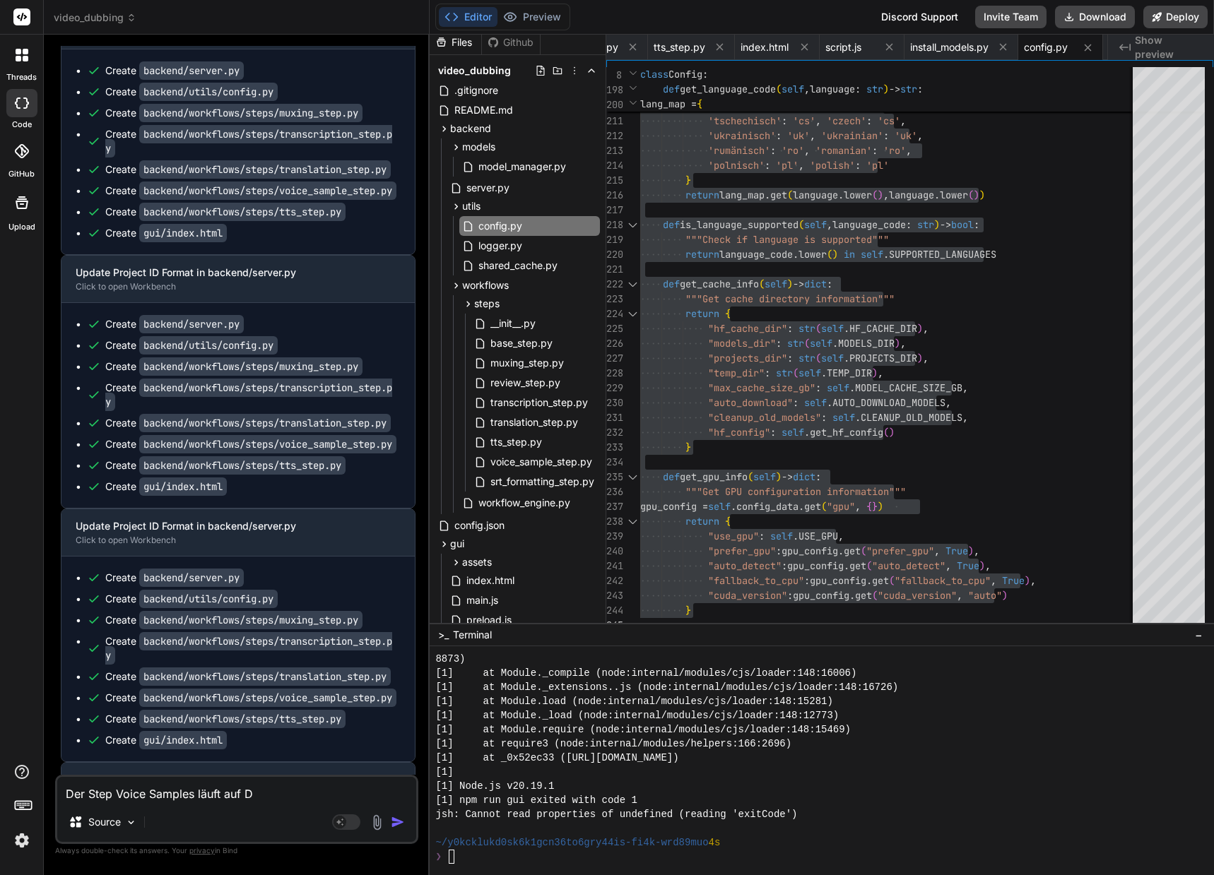
type textarea "x"
type textarea "Der Step Voice Samples läuft auf Deh"
type textarea "x"
type textarea "Der Step Voice Samples läuft auf De"
type textarea "x"
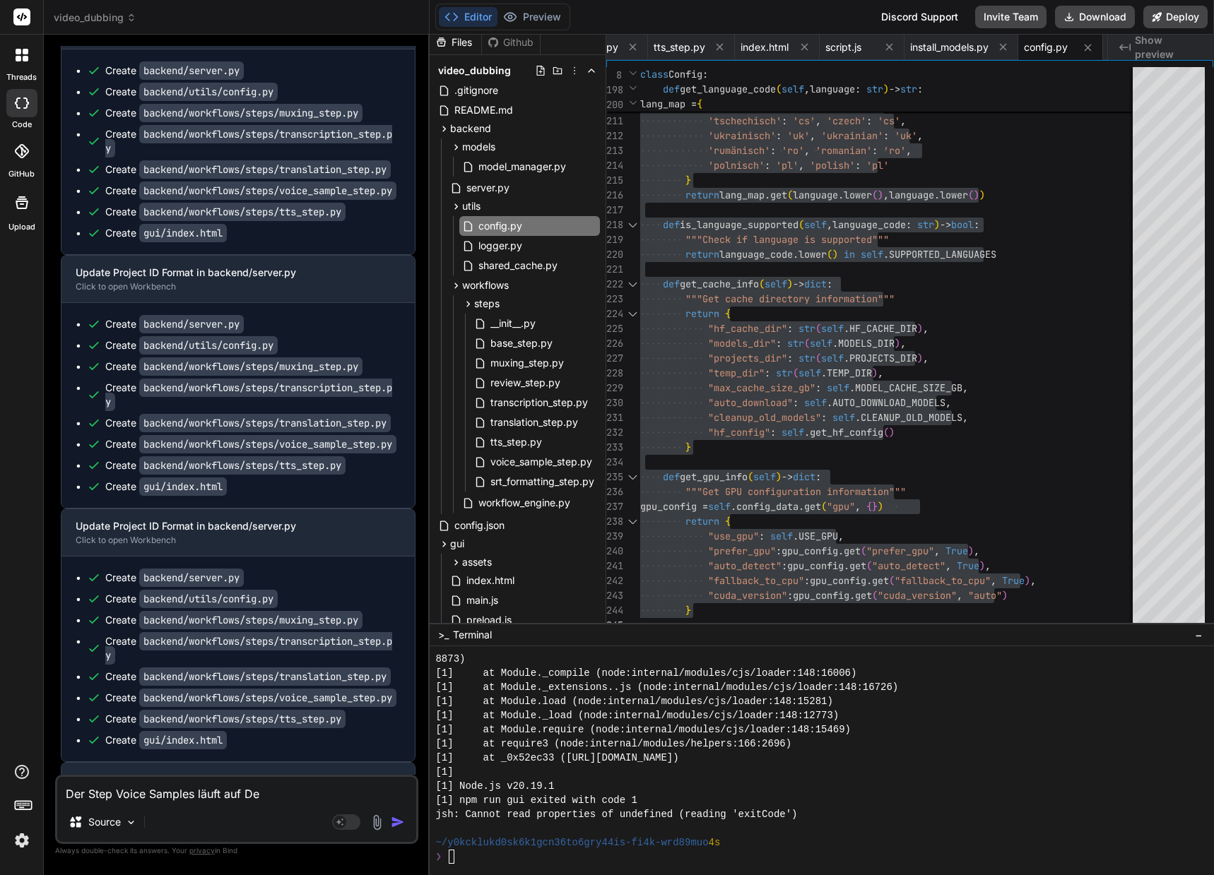
type textarea "Der Step Voice Samples läuft auf D"
type textarea "x"
type textarea "Der Step Voice Samples läuft auf"
type textarea "x"
type textarea "Der Step Voice Samples läuft auf F"
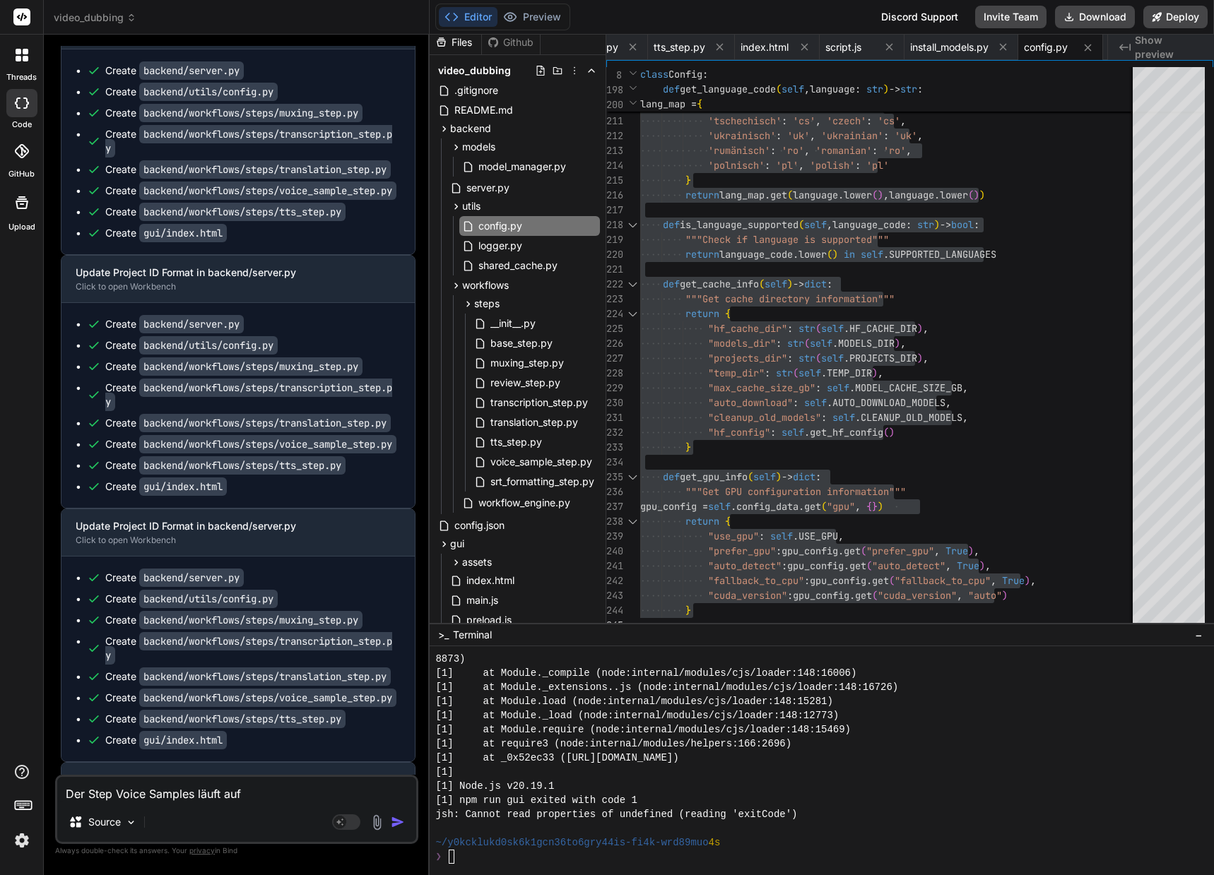
type textarea "x"
type textarea "Der Step Voice Samples läuft auf Fe"
type textarea "x"
type textarea "Der Step Voice Samples läuft auf Feh"
type textarea "x"
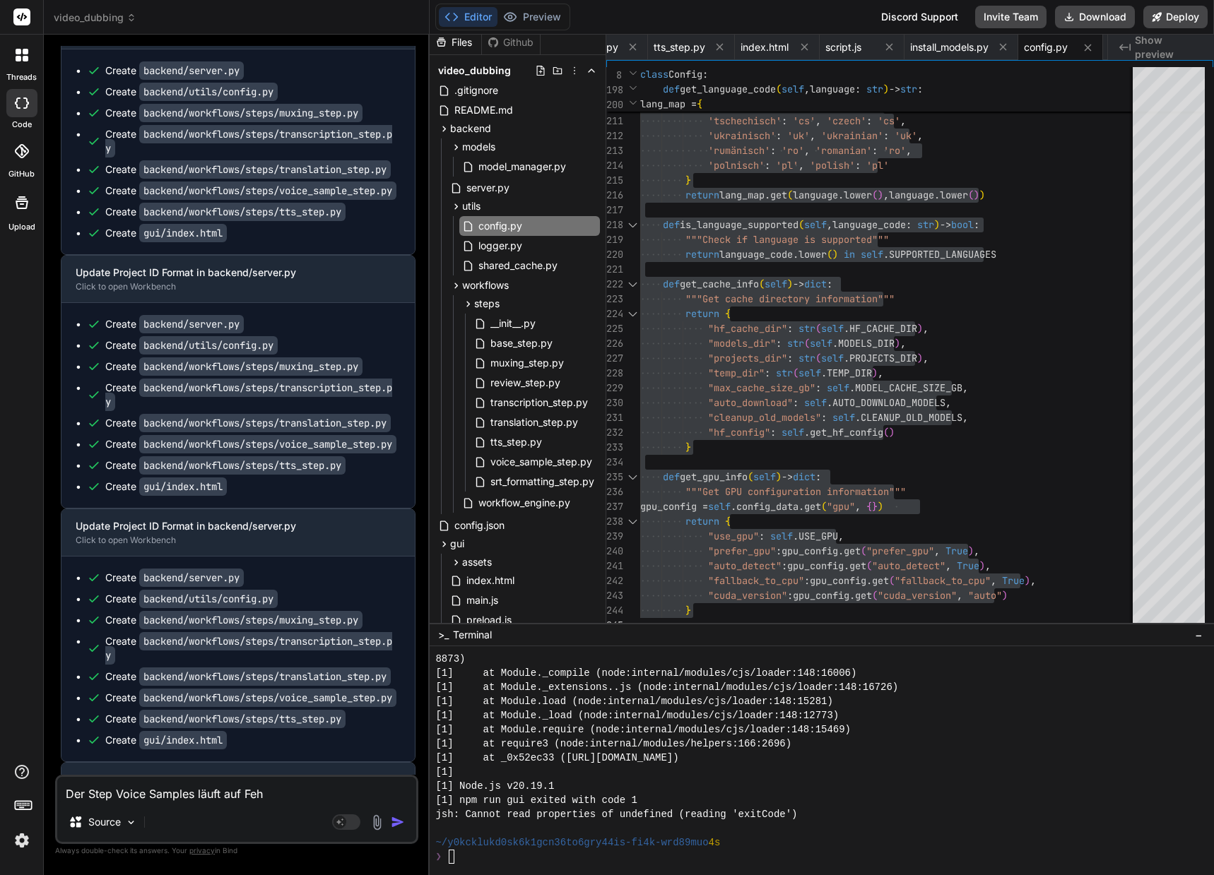
type textarea "Der Step Voice Samples läuft auf Fehl"
type textarea "x"
type textarea "Der Step Voice Samples läuft auf Fehle"
type textarea "x"
type textarea "Der Step Voice Samples läuft auf Fehler"
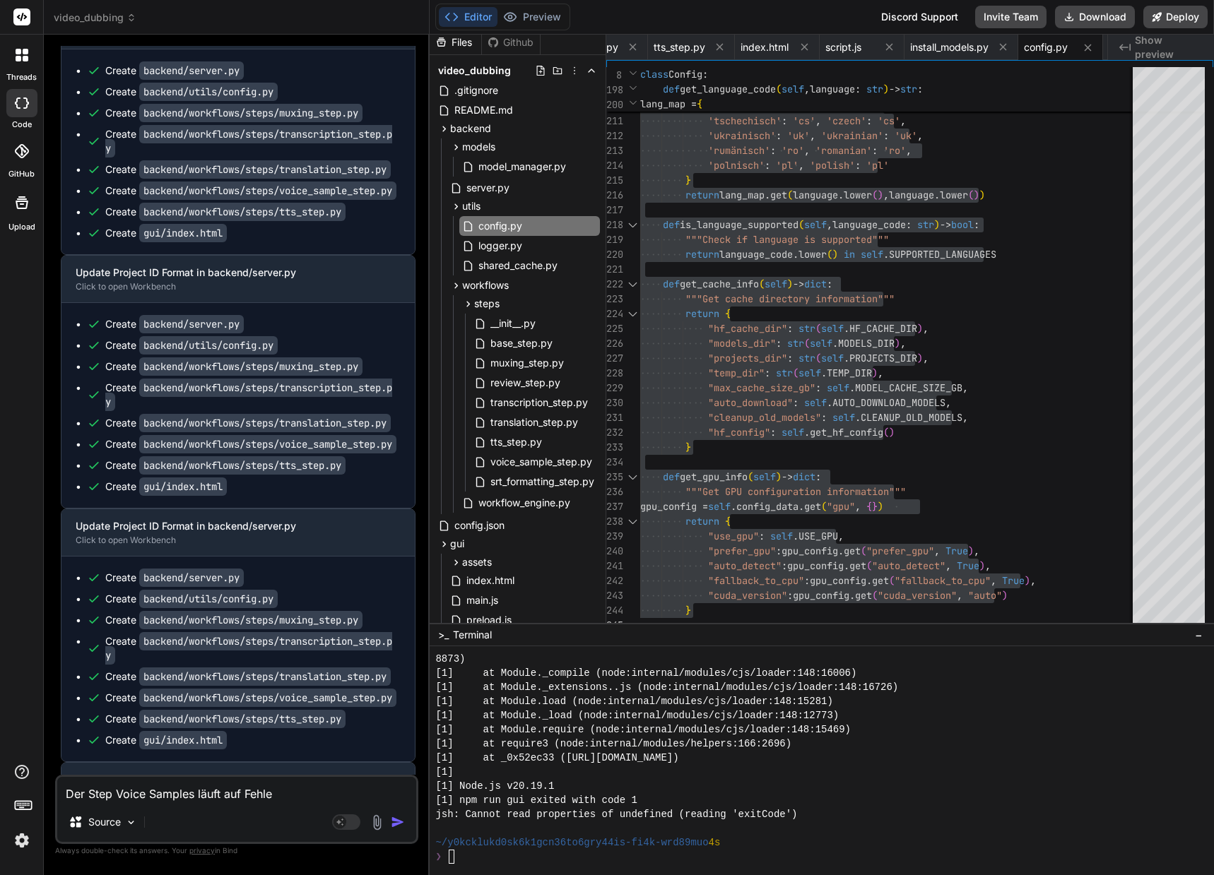
type textarea "x"
type textarea "Der Step Voice Samples läuft auf Fehler:"
type textarea "x"
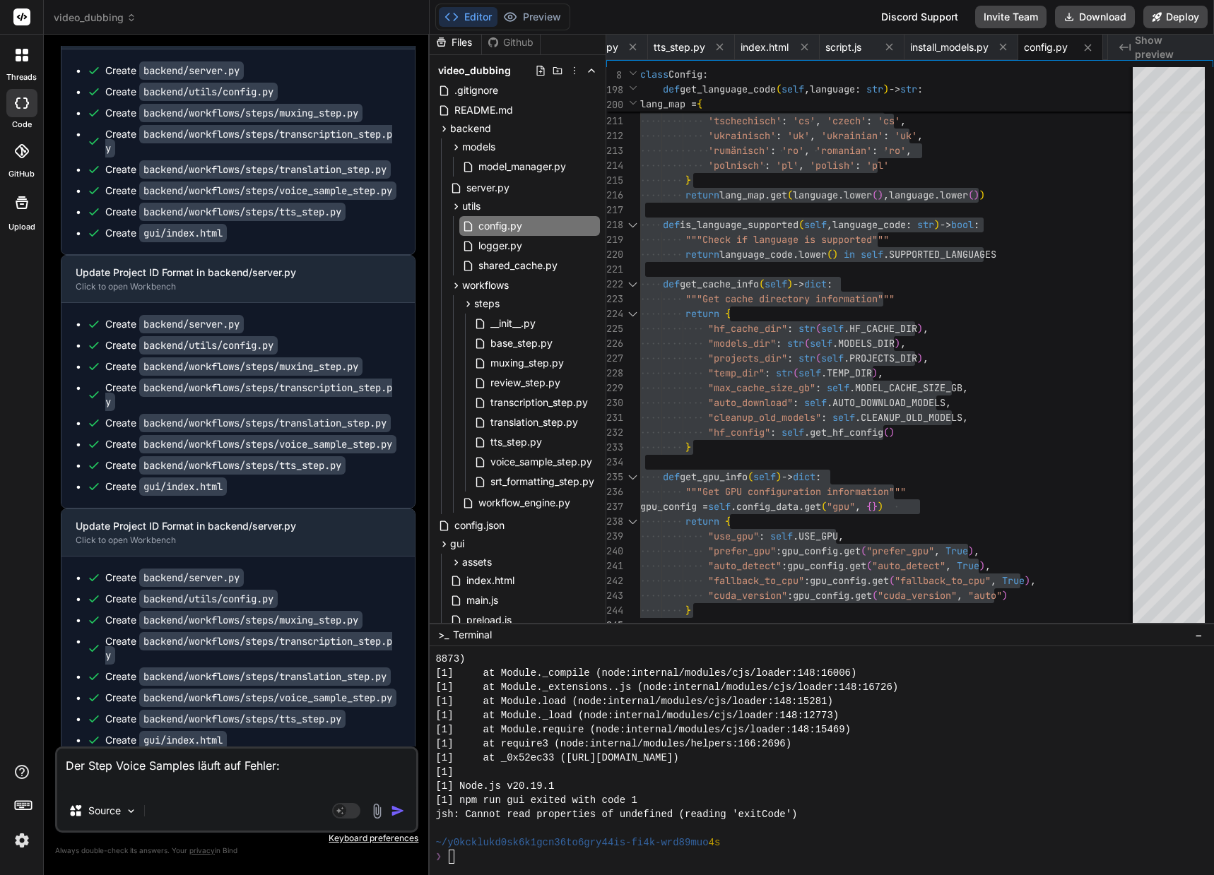
paste textarea "**********"
type textarea "**********"
type textarea "x"
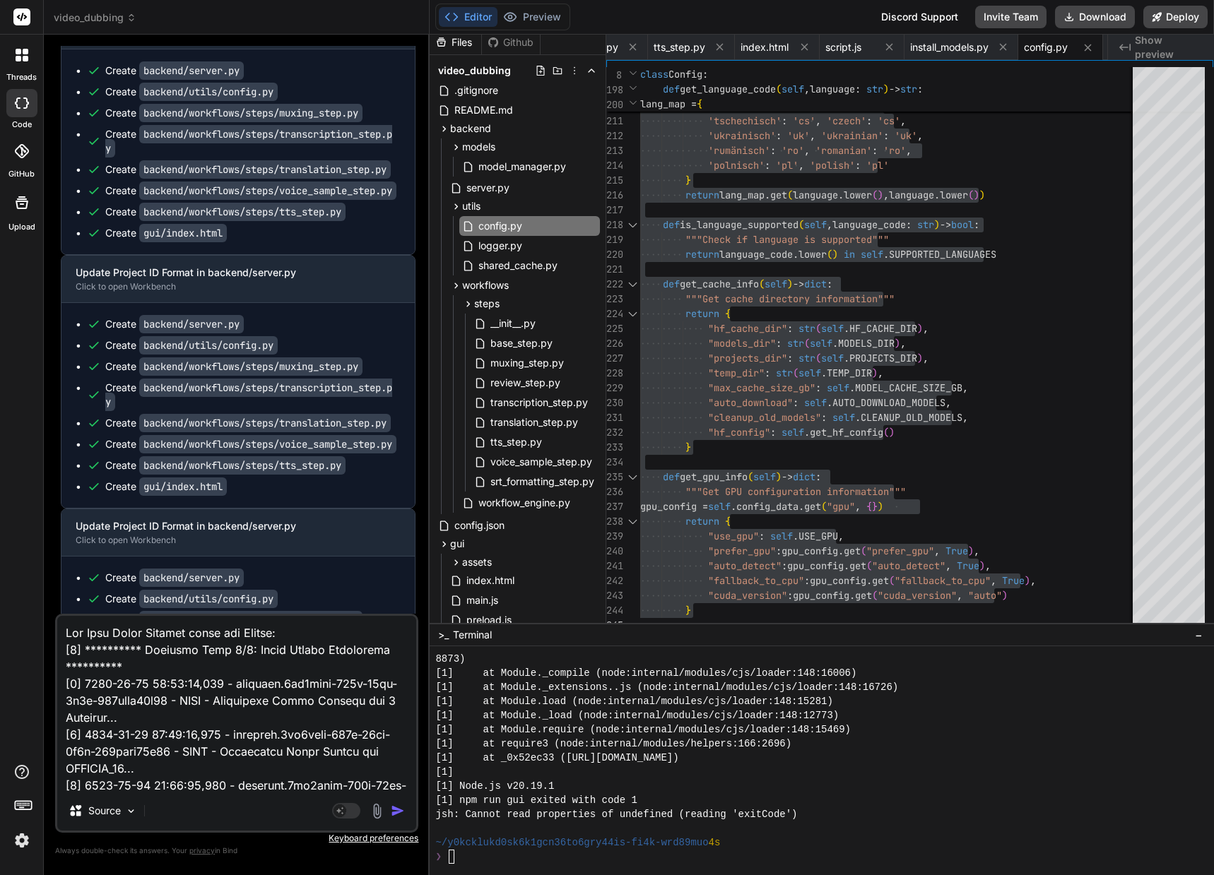
scroll to position [459, 0]
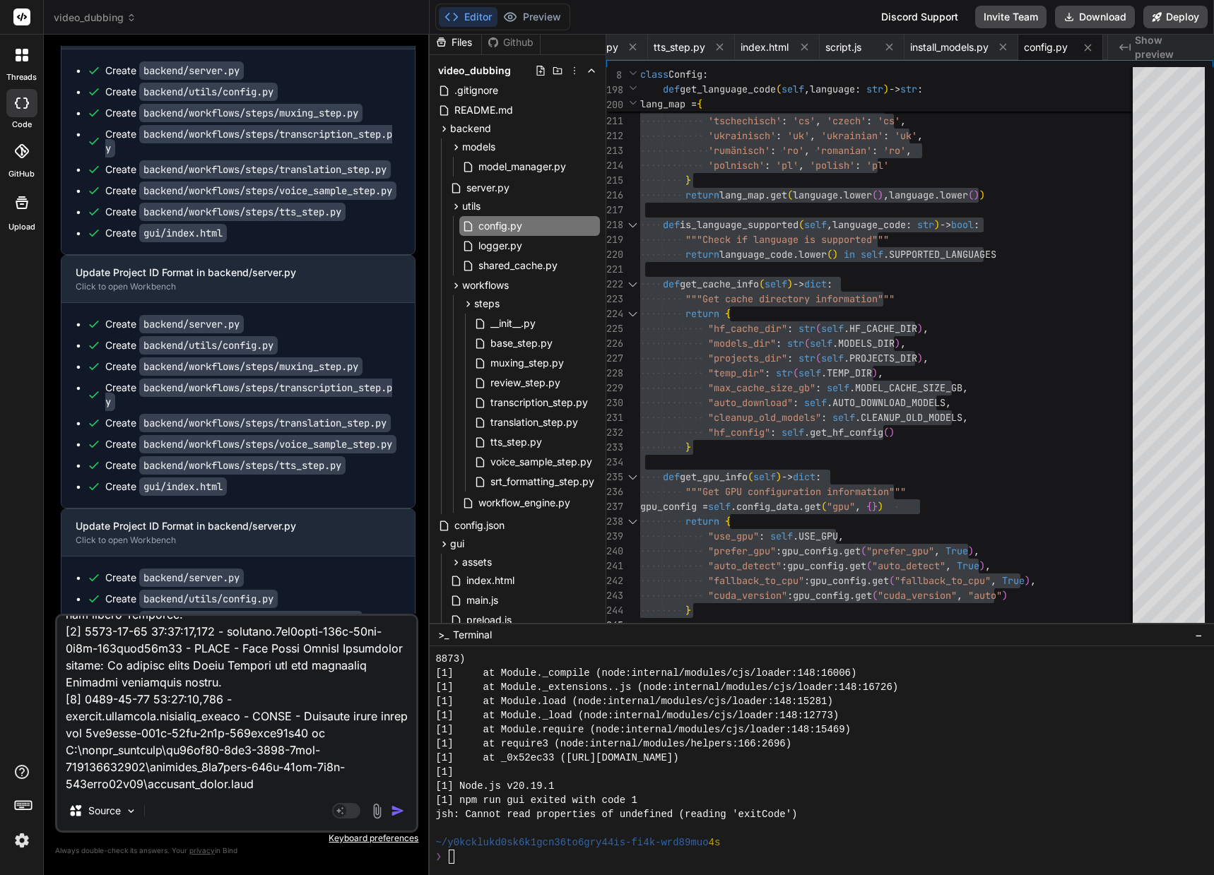
type textarea "**********"
click at [392, 810] on img "button" at bounding box center [398, 811] width 14 height 14
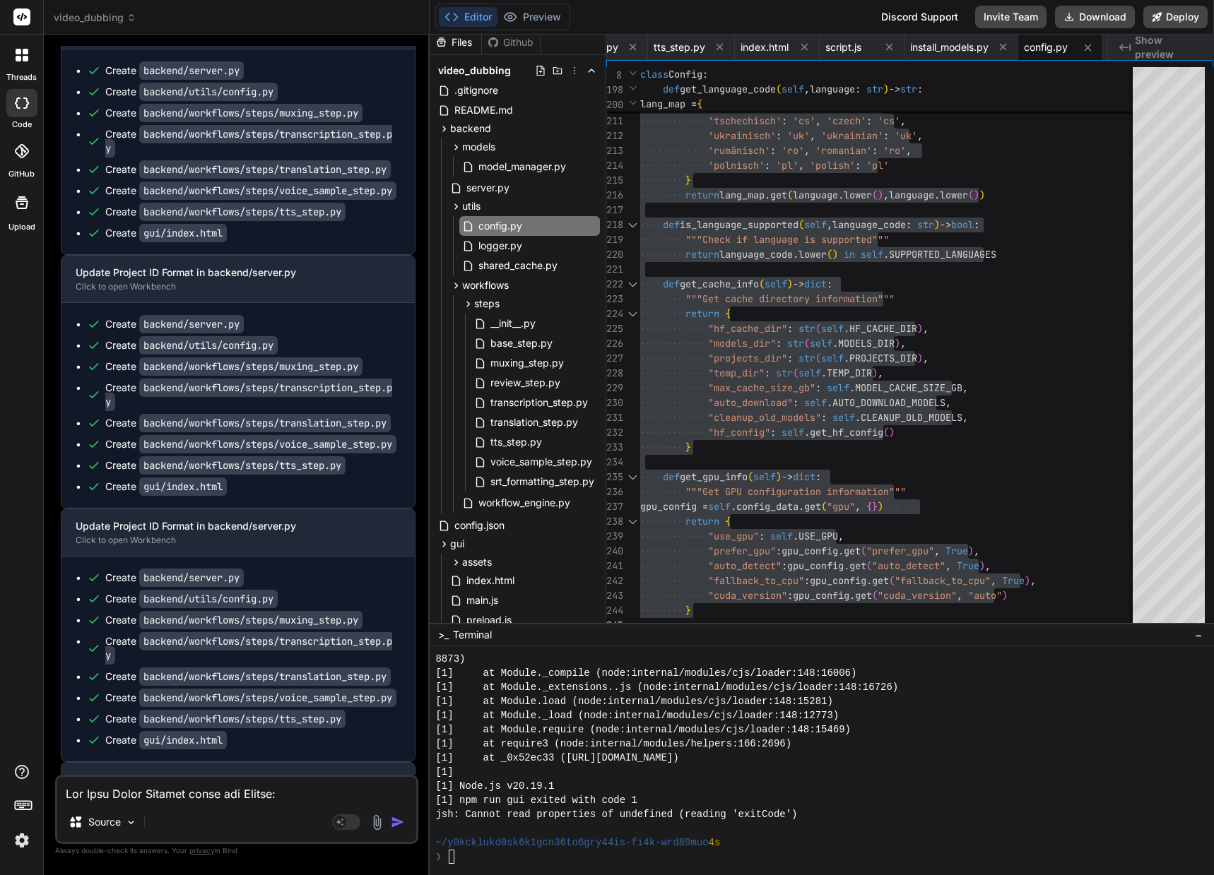
scroll to position [106389, 0]
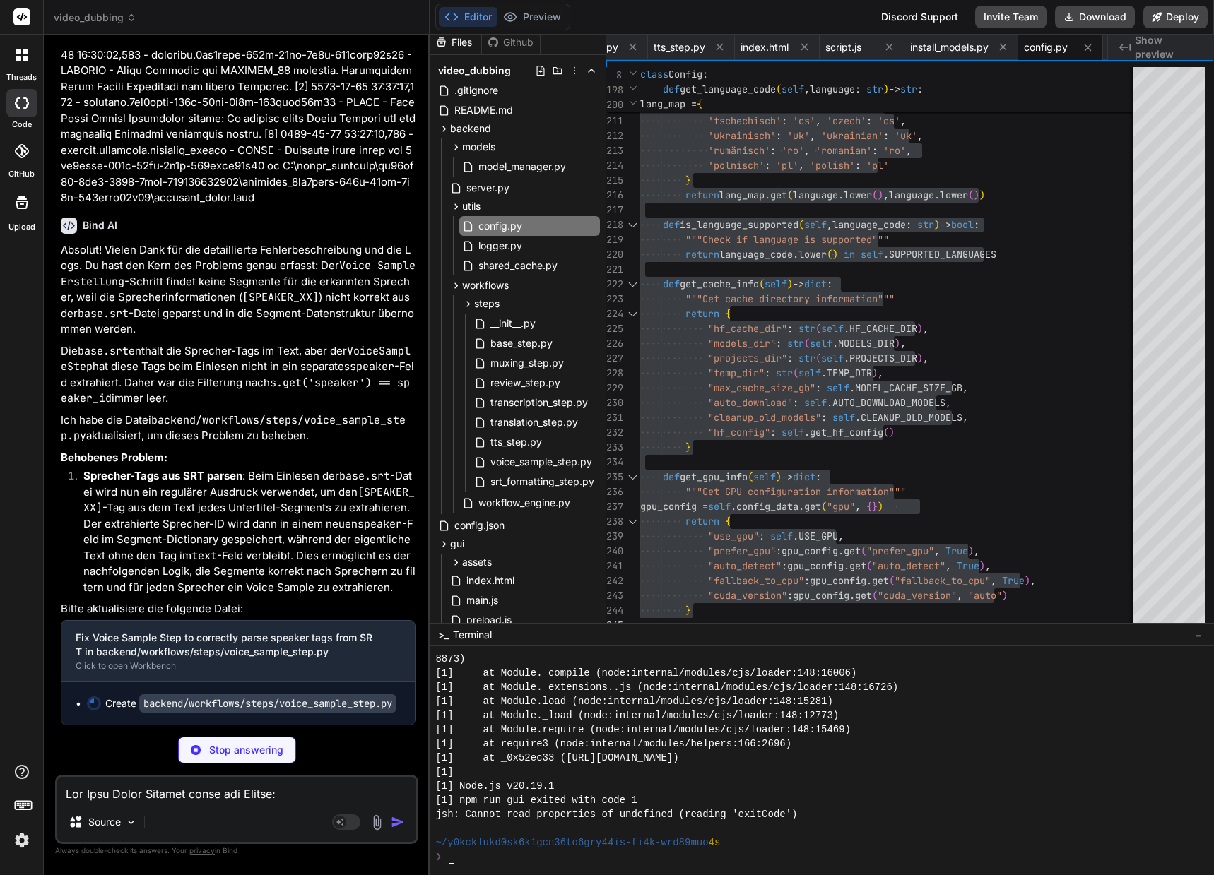
type textarea "x"
type textarea "raise RuntimeError(f"Extrahierter Voice Sample für {speaker_id} ist leer.") sf.…"
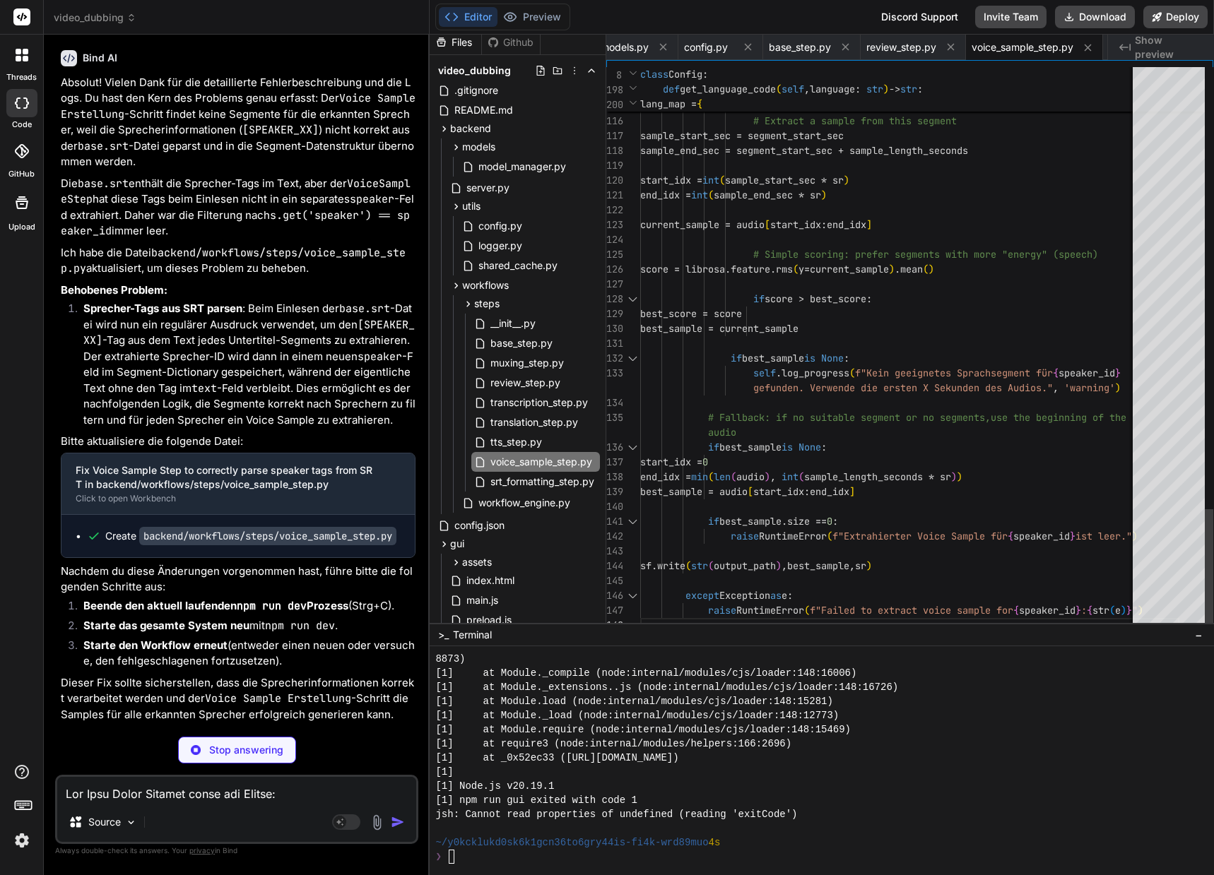
type textarea "x"
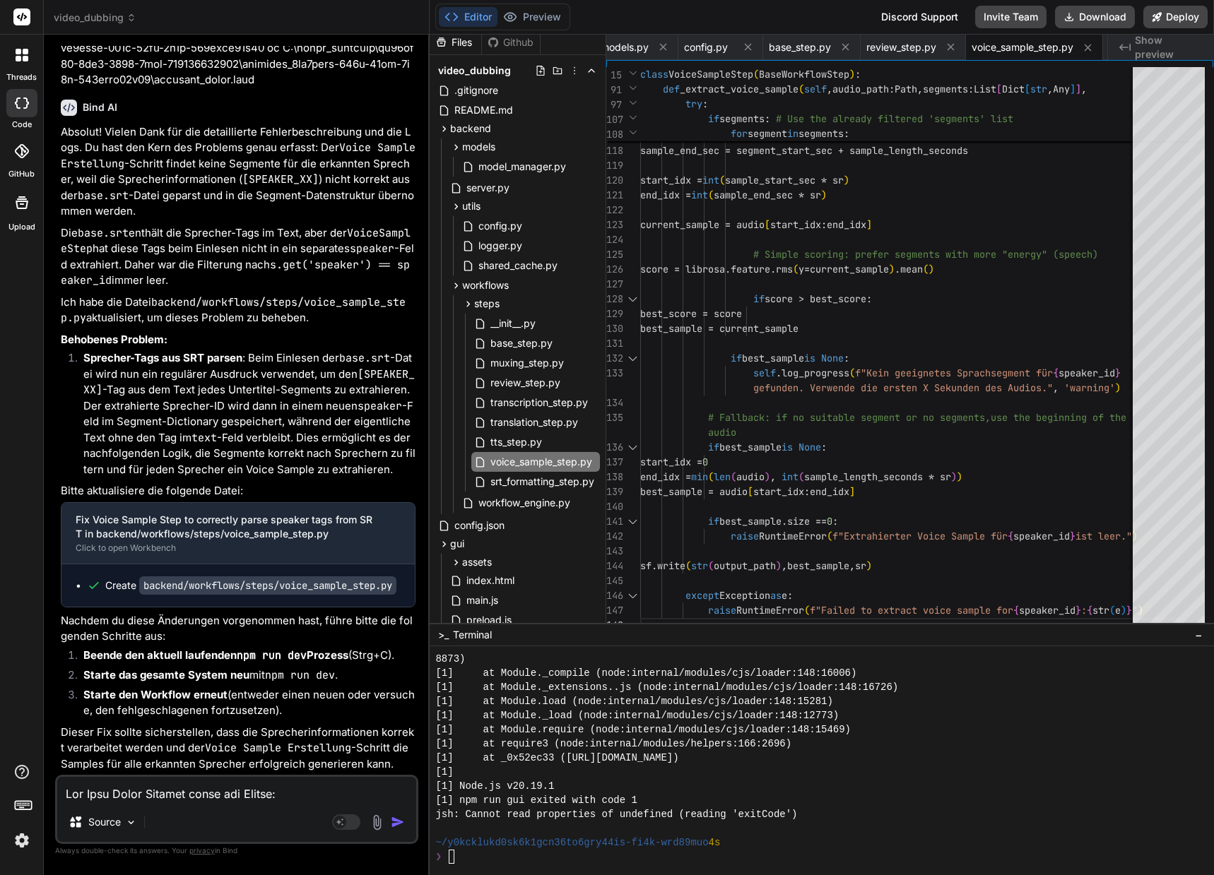
scroll to position [106954, 0]
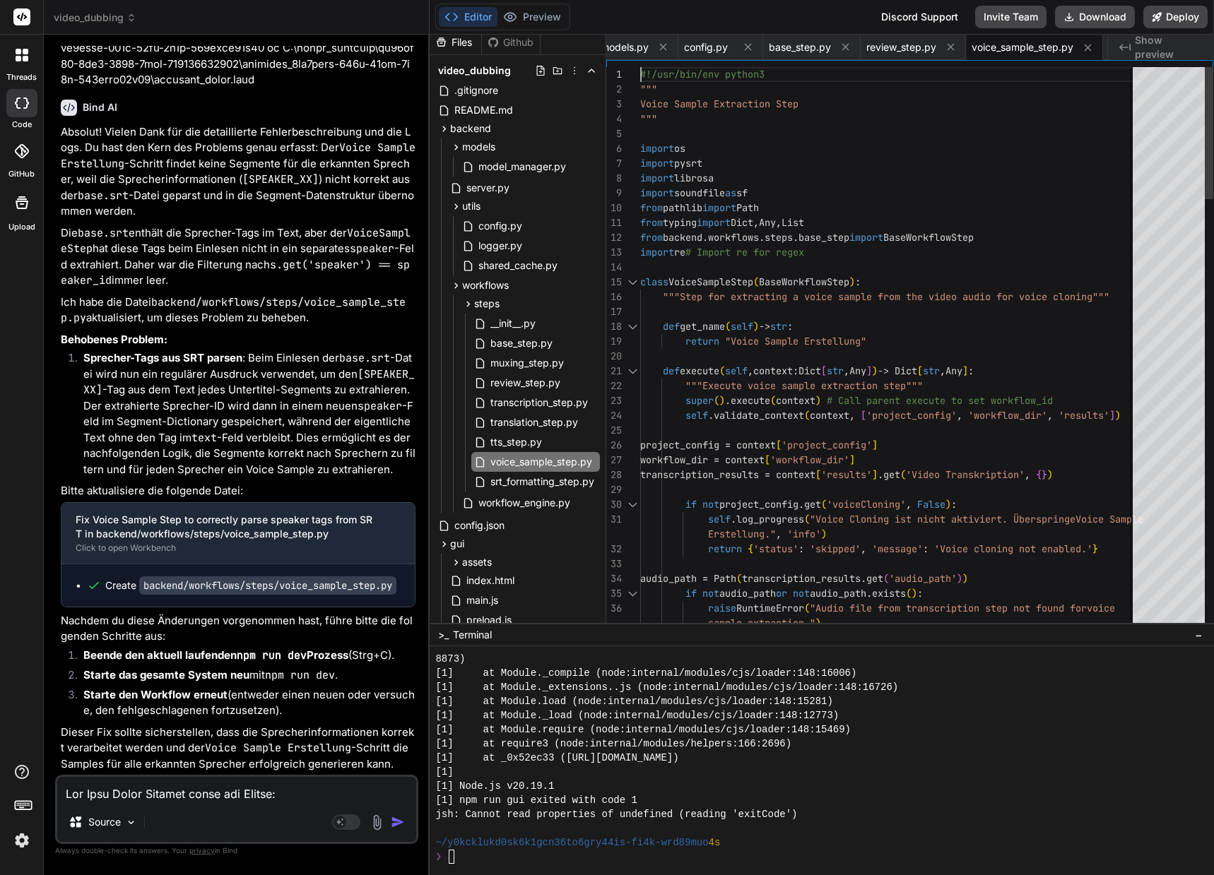
type textarea "#!/usr/bin/env python3 """ Voice Sample Extraction Step """ import os import py…"
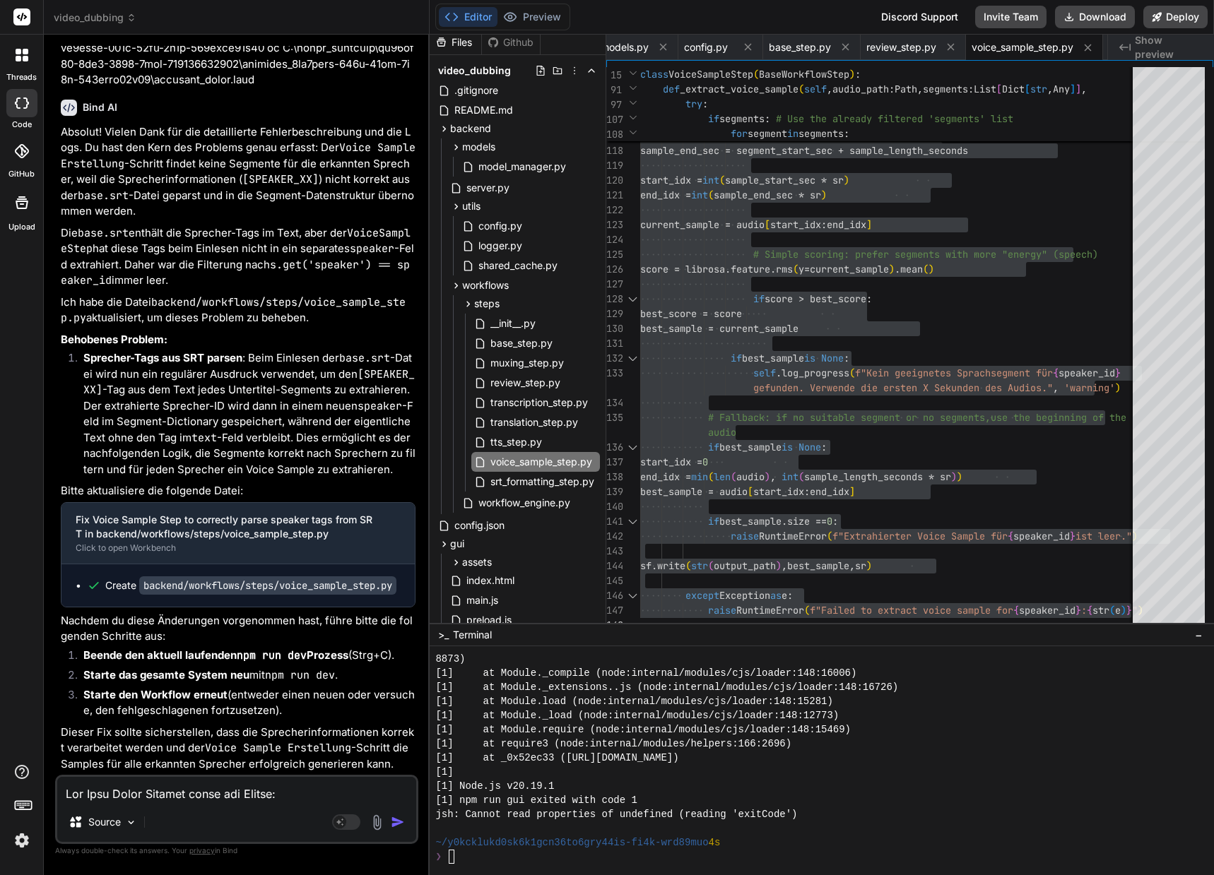
scroll to position [106991, 0]
click at [197, 790] on textarea at bounding box center [236, 789] width 359 height 25
paste textarea "**********"
type textarea "**********"
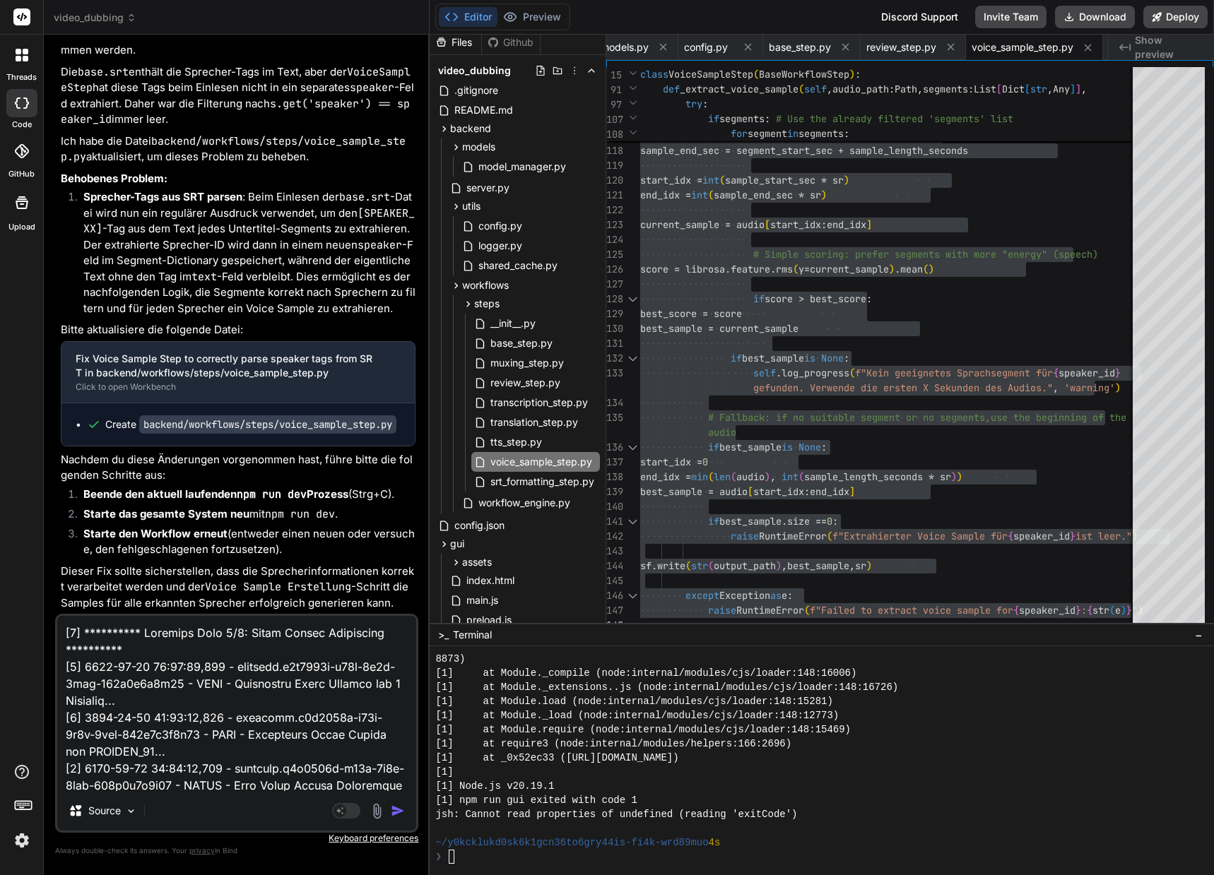
scroll to position [1290, 0]
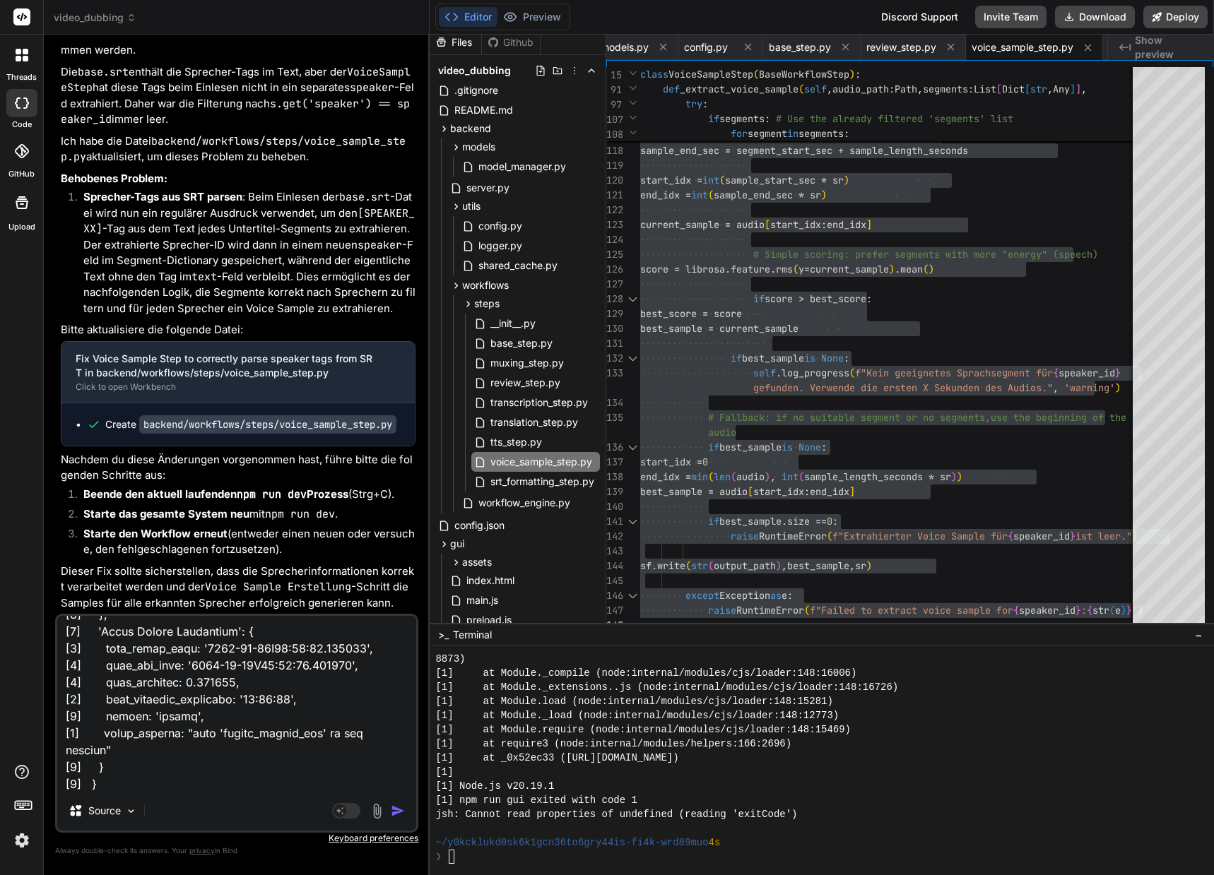
type textarea "x"
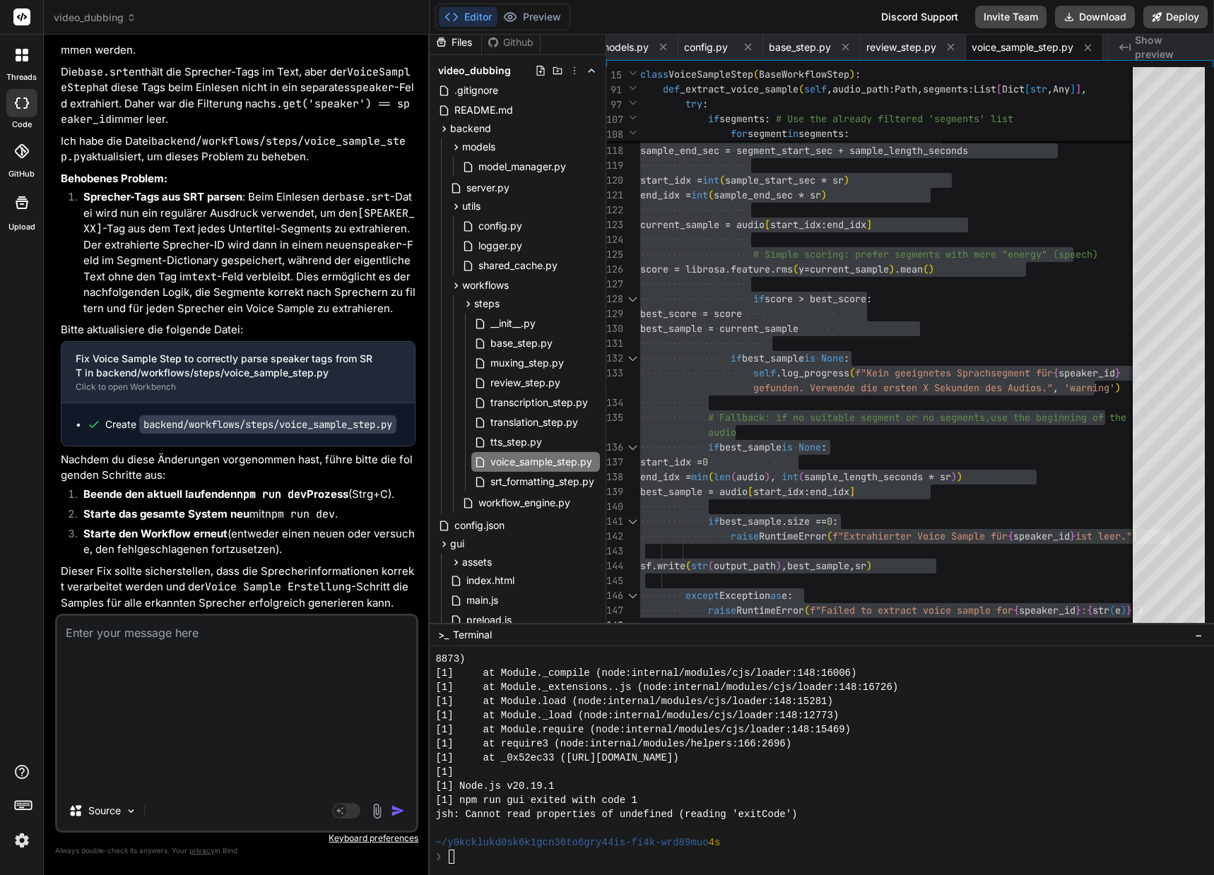
scroll to position [107720, 0]
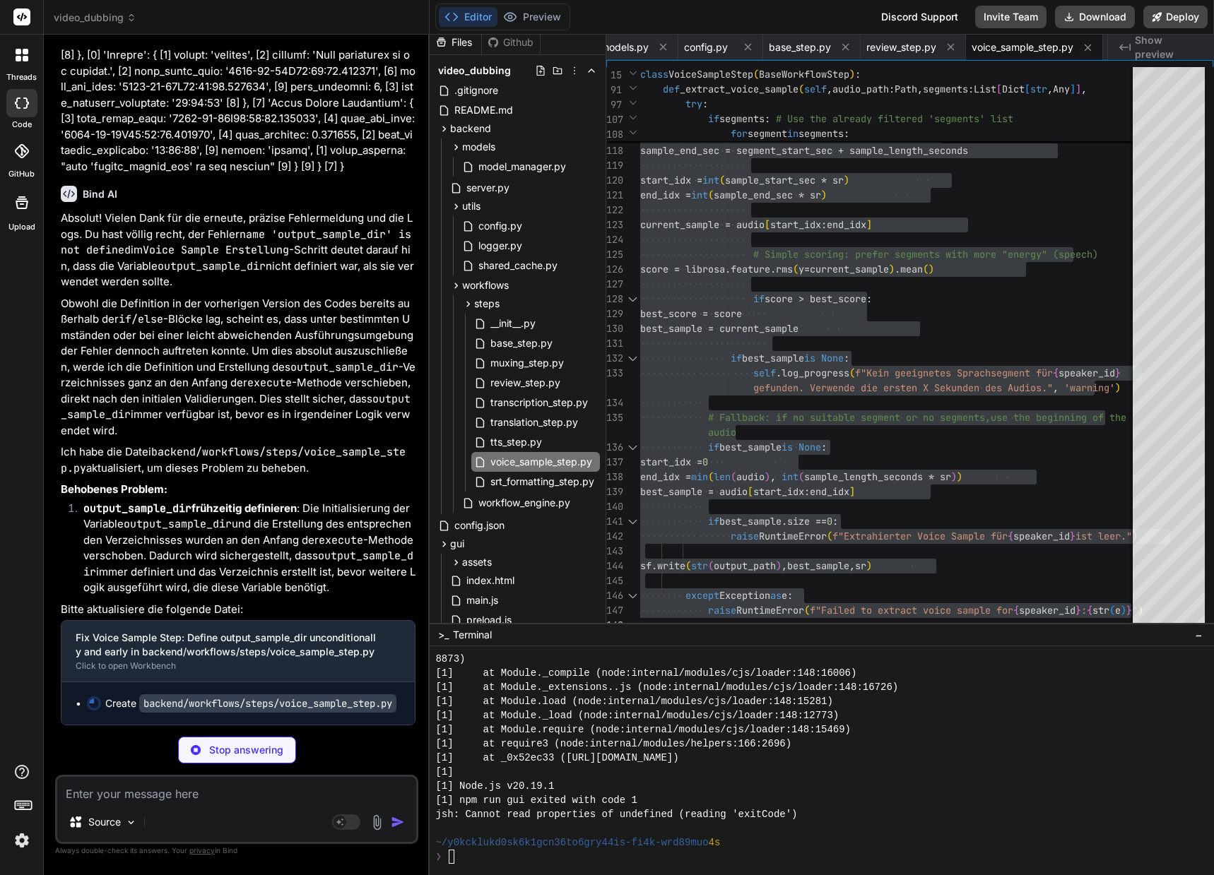
type textarea "x"
type textarea "best_sample = audio[start_idx:end_idx] if best_sample.size == 0: raise RuntimeE…"
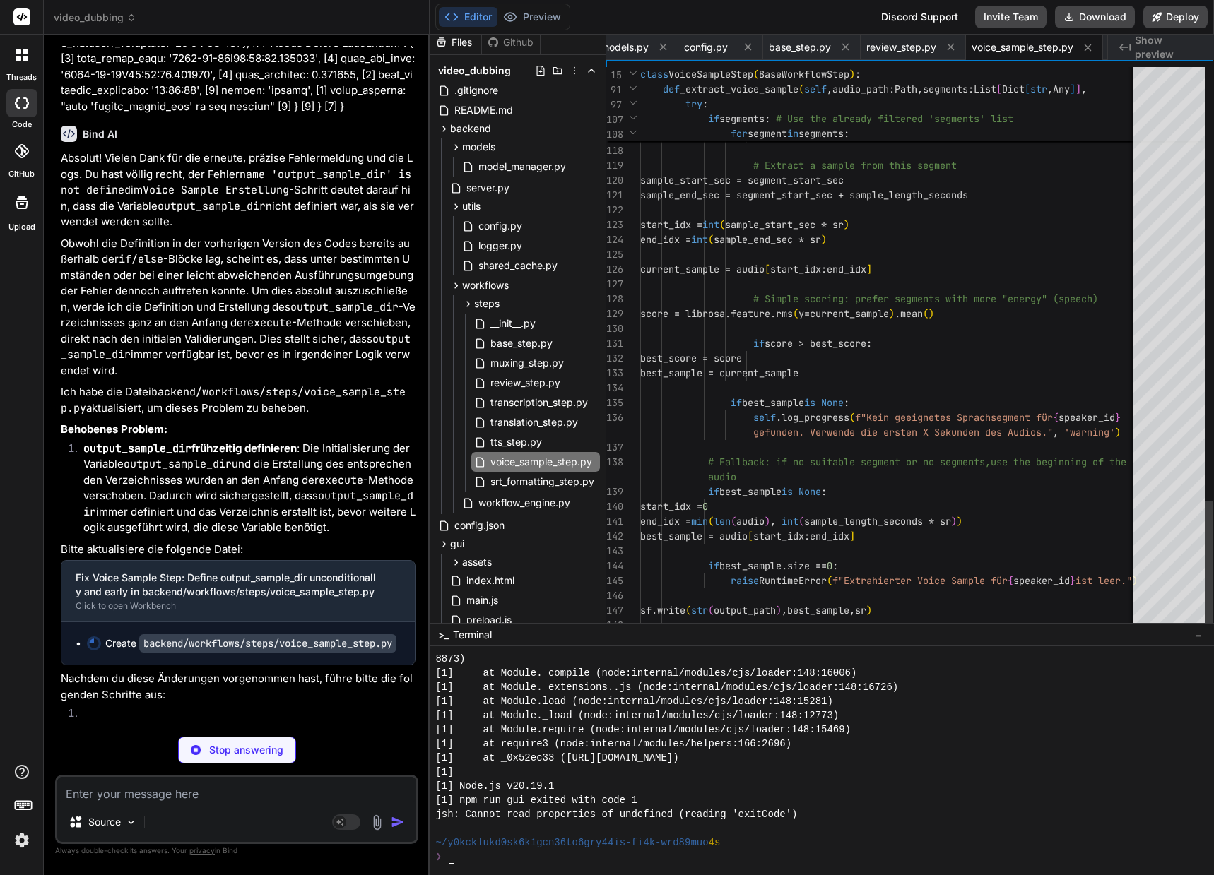
type textarea "x"
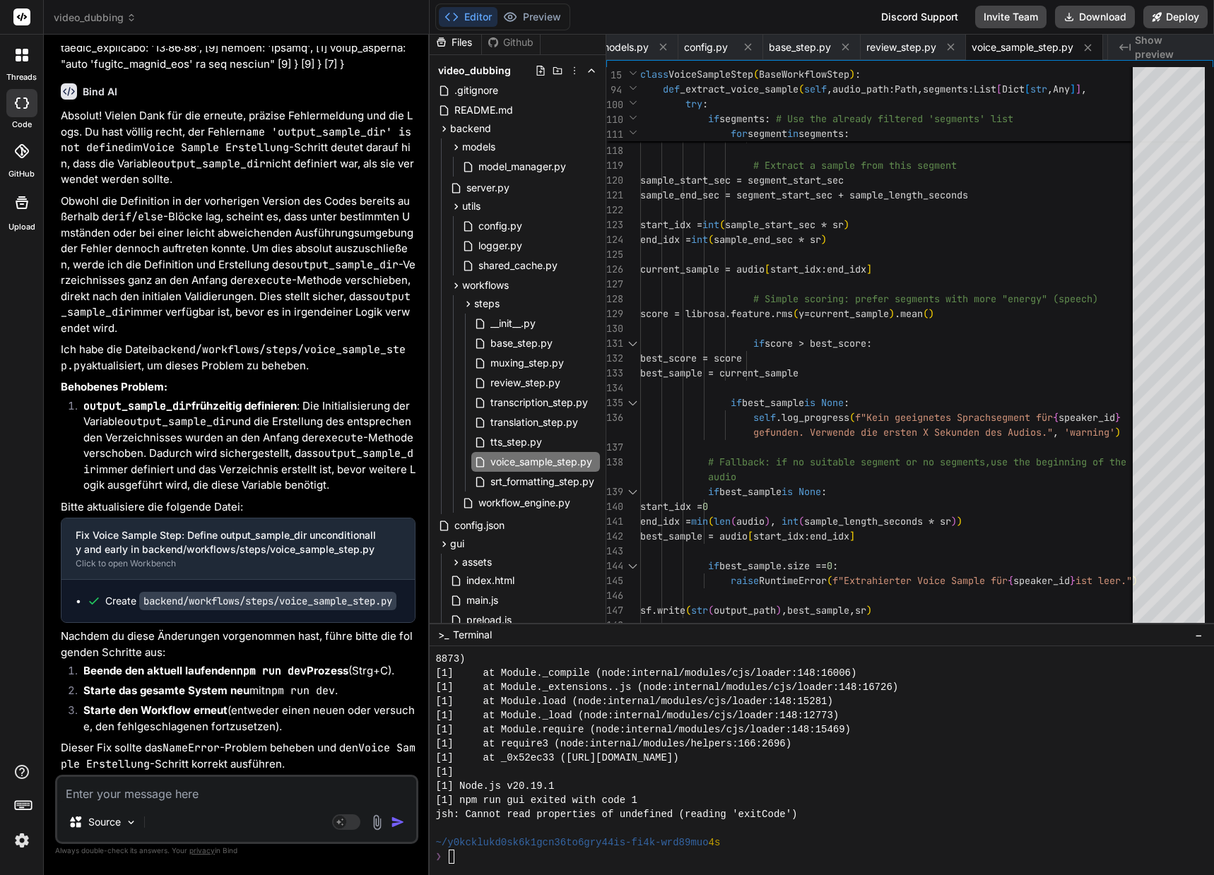
scroll to position [108497, 0]
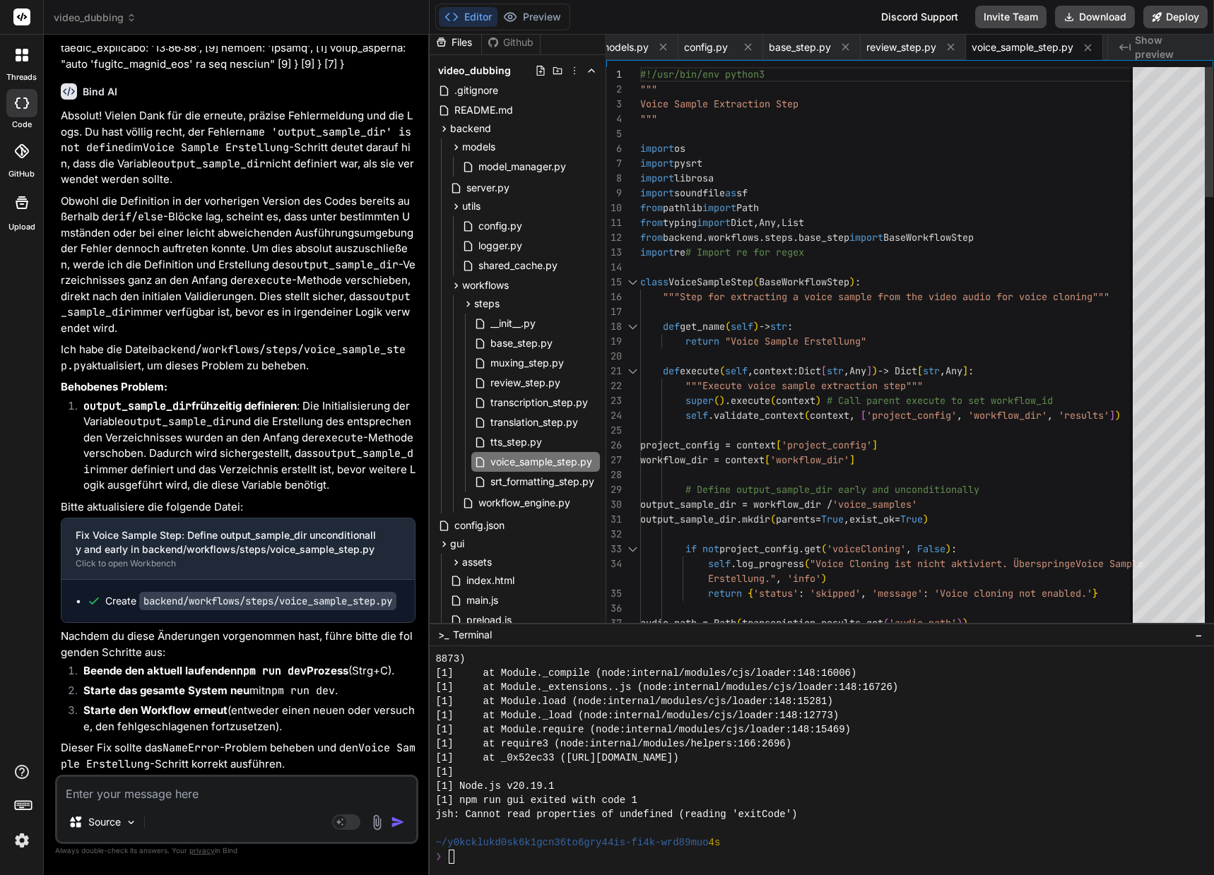
type textarea "#!/usr/bin/env python3 """ Voice Sample Extraction Step """ import os import py…"
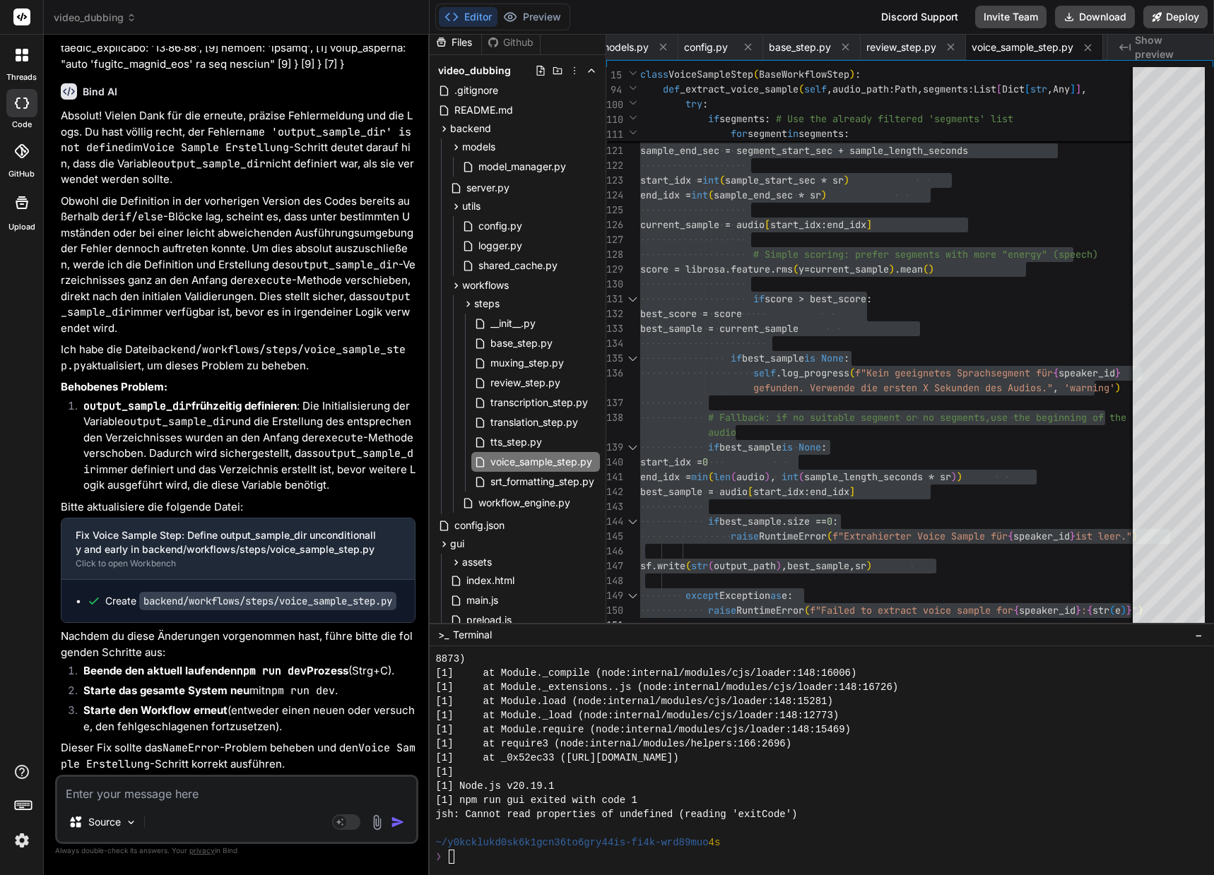
click at [244, 785] on textarea at bounding box center [236, 789] width 359 height 25
paste textarea "**********"
type textarea "**********"
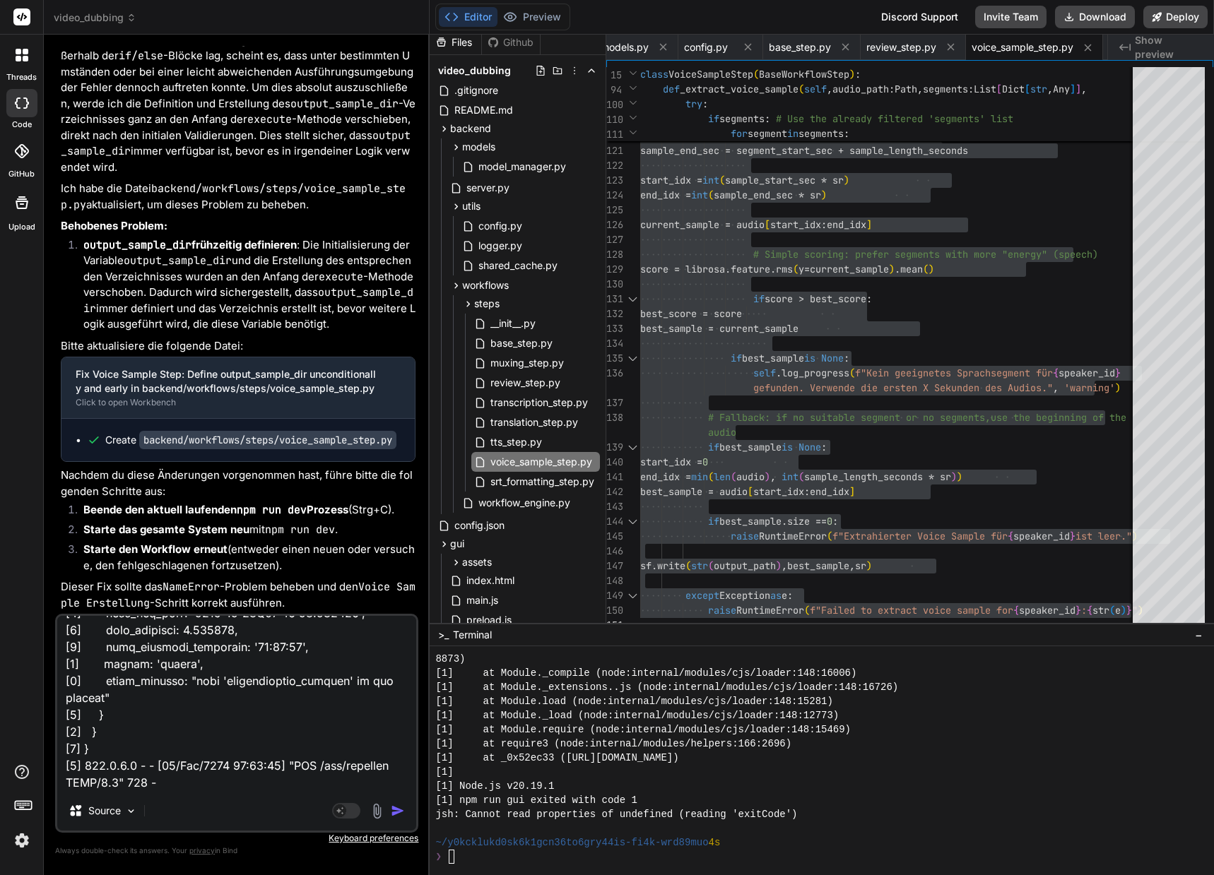
type textarea "x"
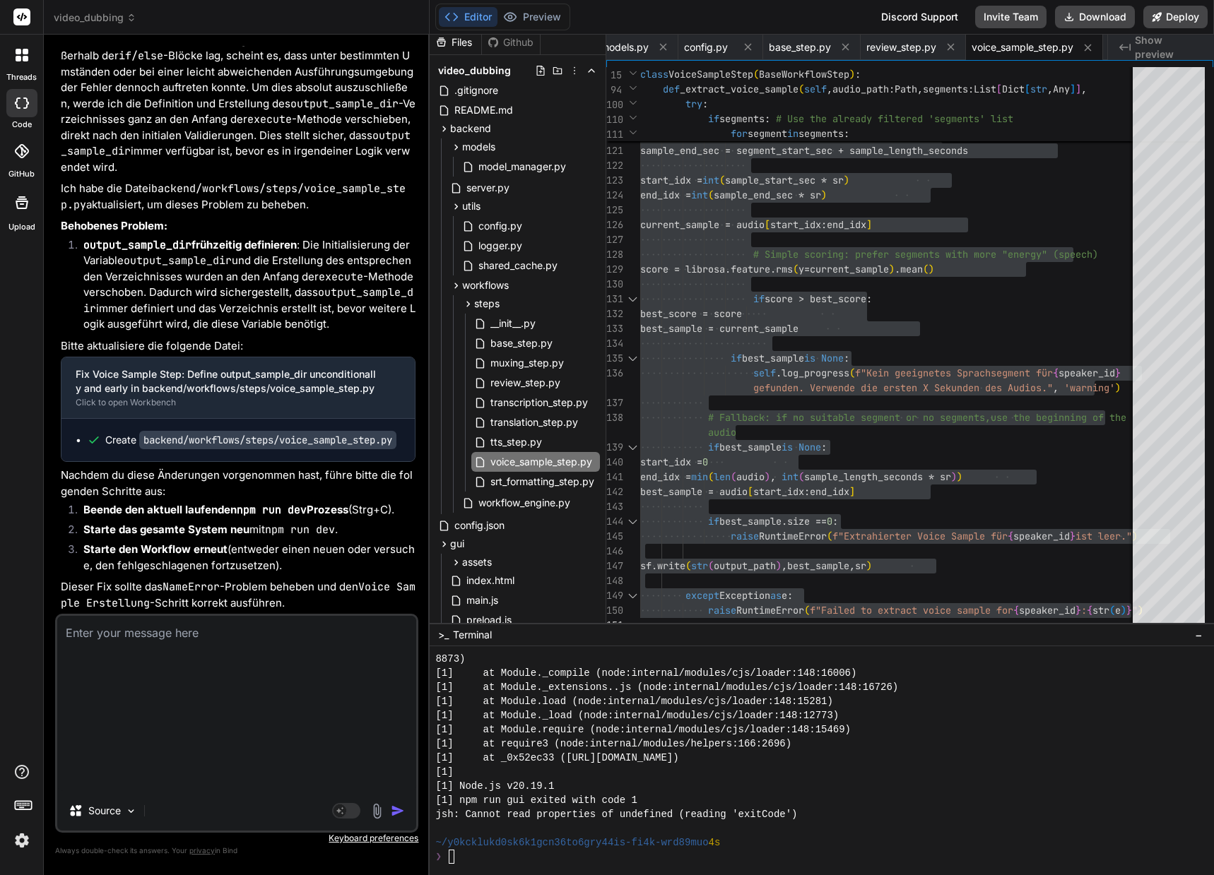
scroll to position [109231, 0]
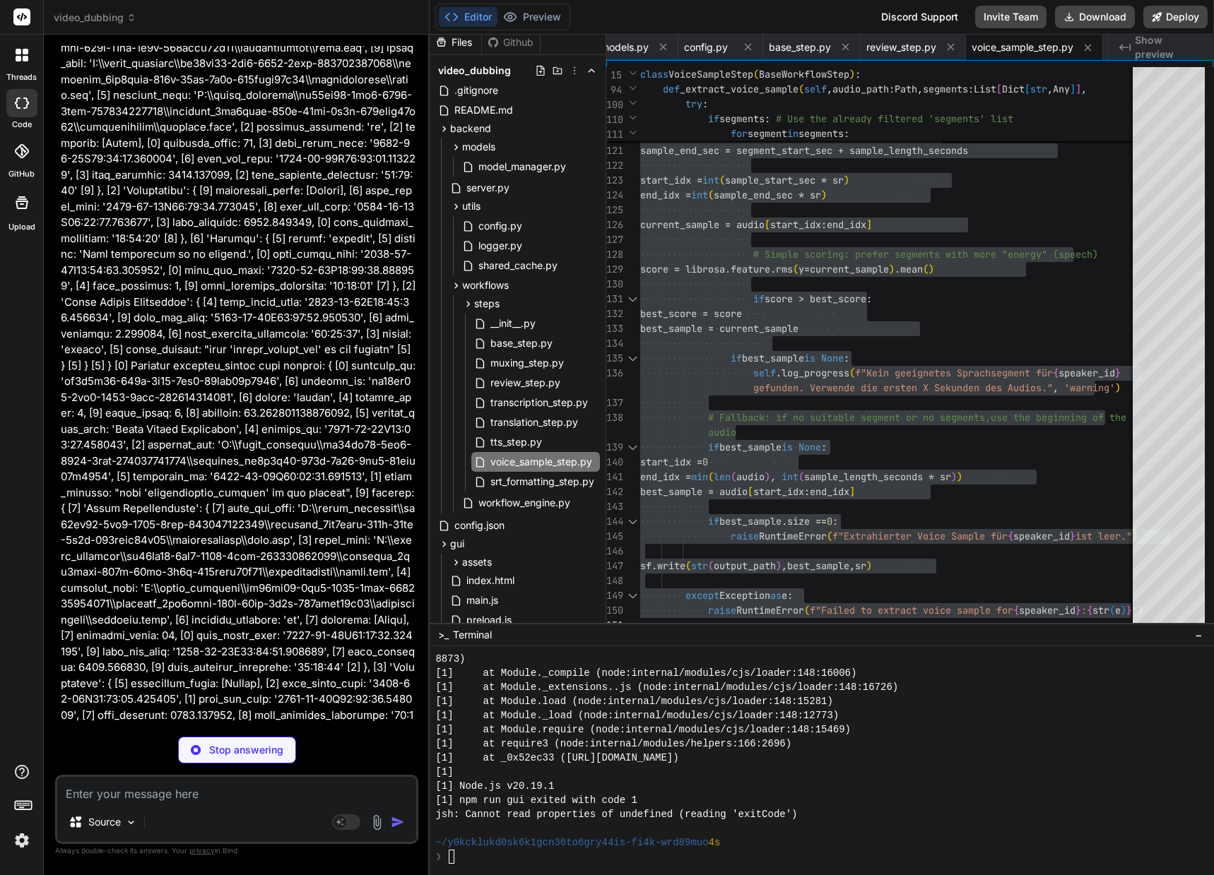
type textarea "x"
type textarea "raise RuntimeError(f"Failed to extract voice sample for {speaker_id}: {str(e)}")"
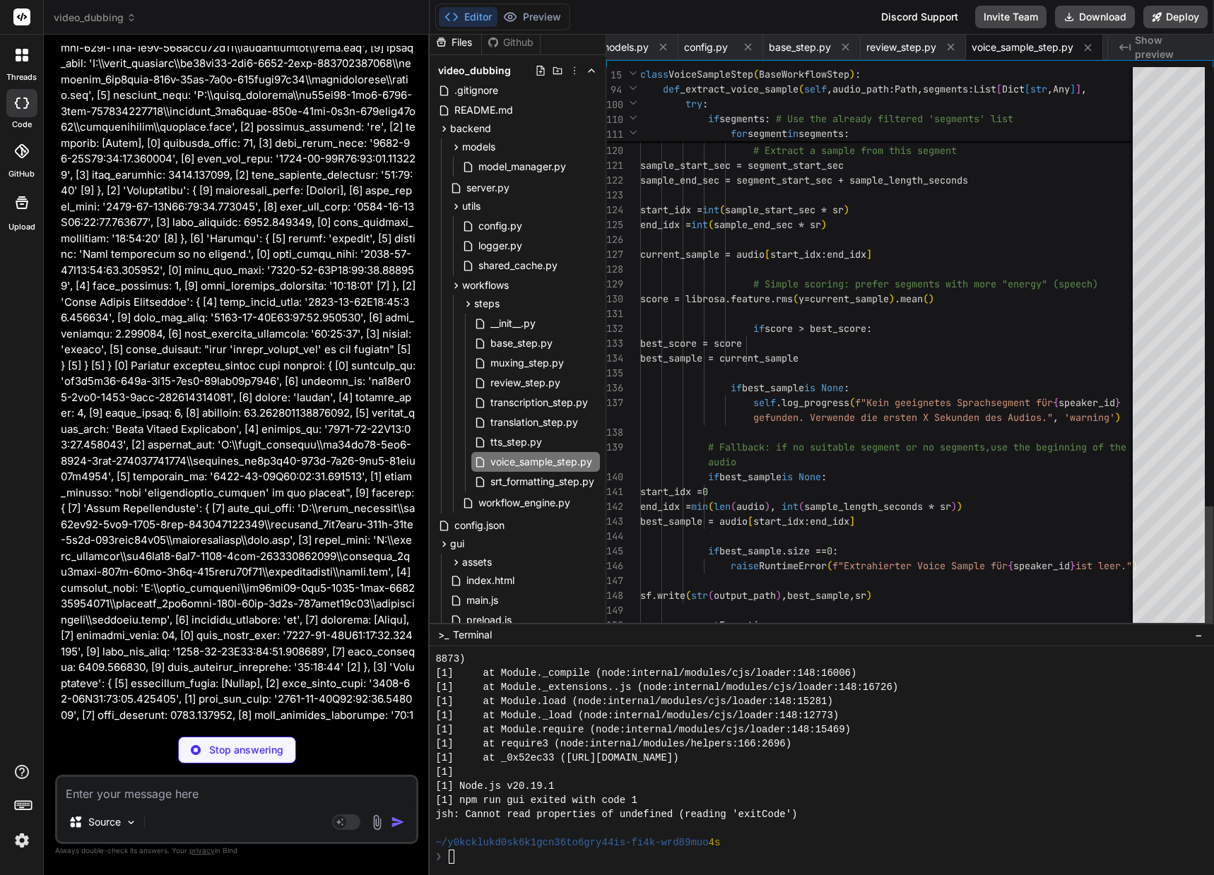
type textarea "x"
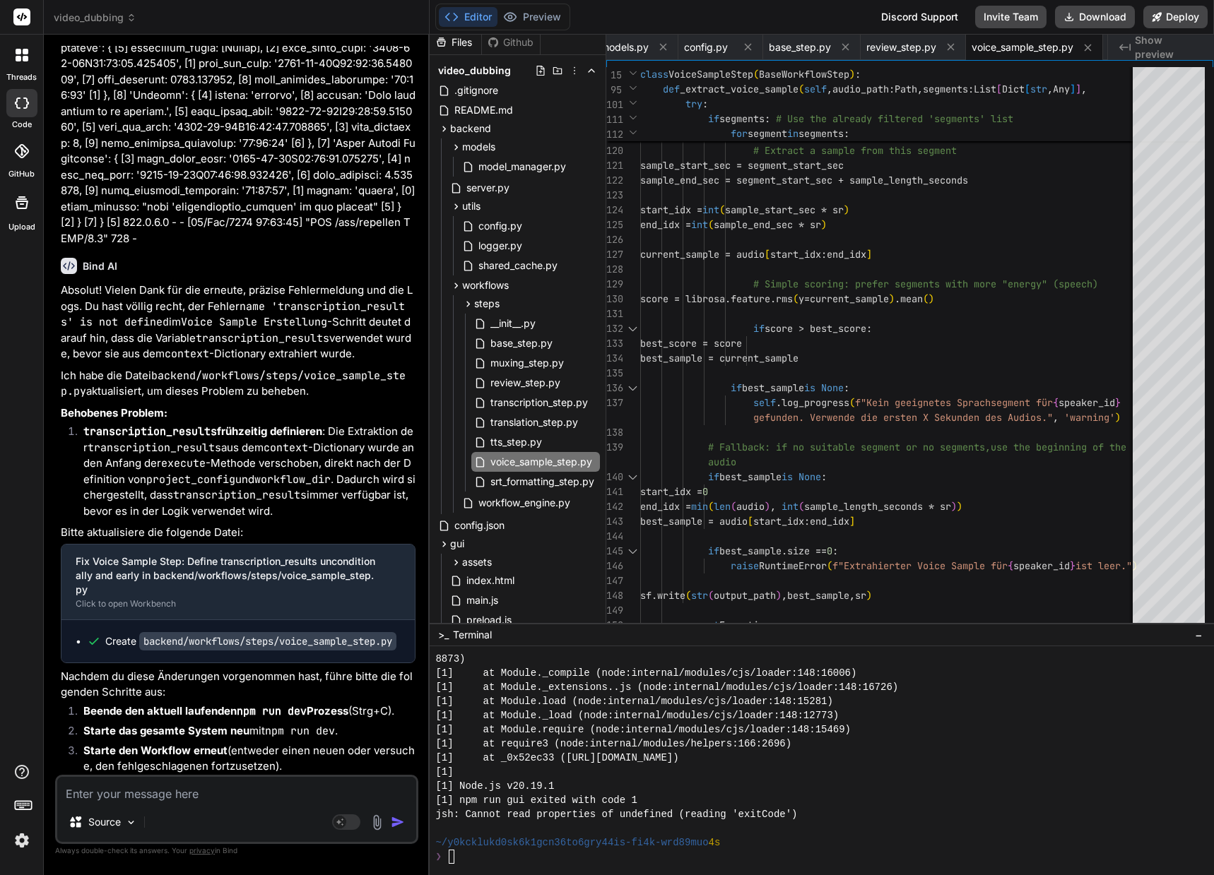
scroll to position [110705, 0]
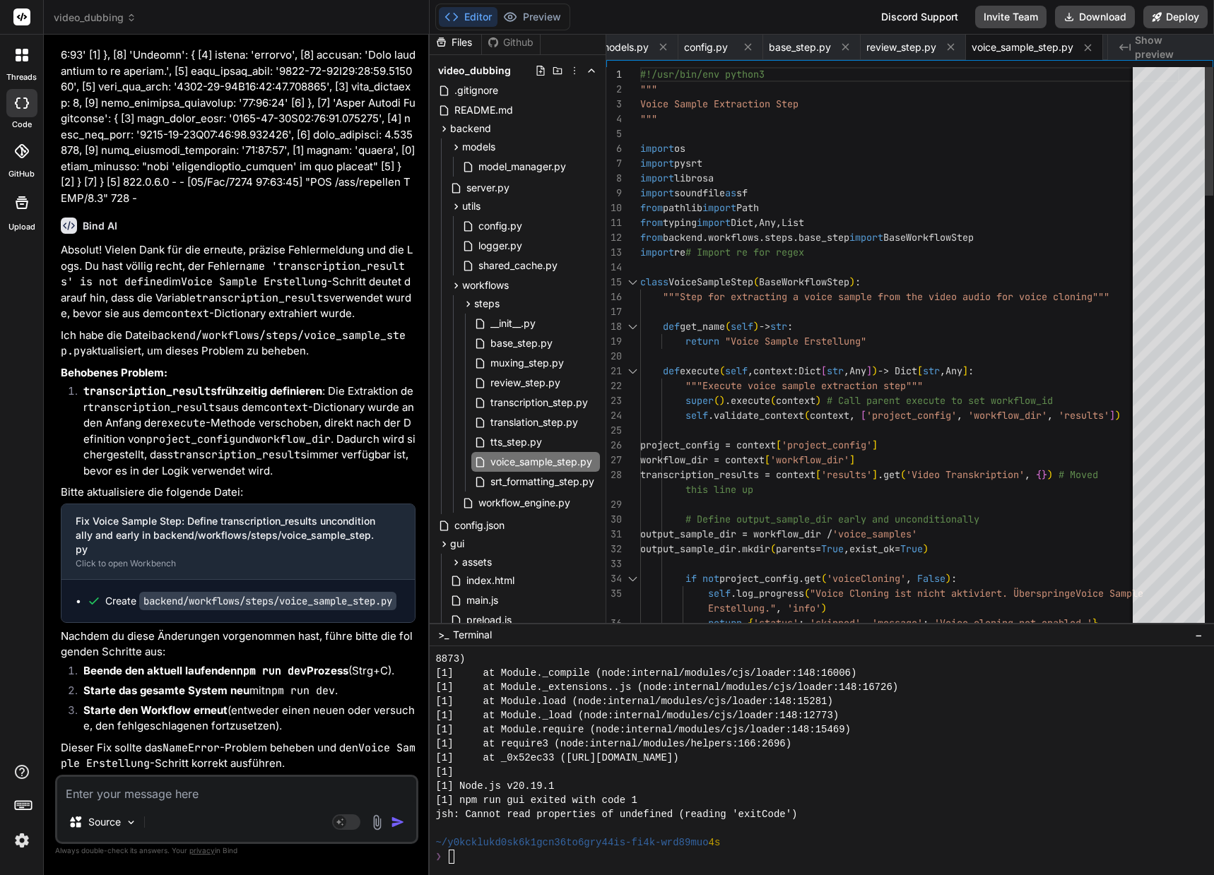
type textarea "#!/usr/bin/env python3 """ Voice Sample Extraction Step """ import os import py…"
